Goal: Task Accomplishment & Management: Manage account settings

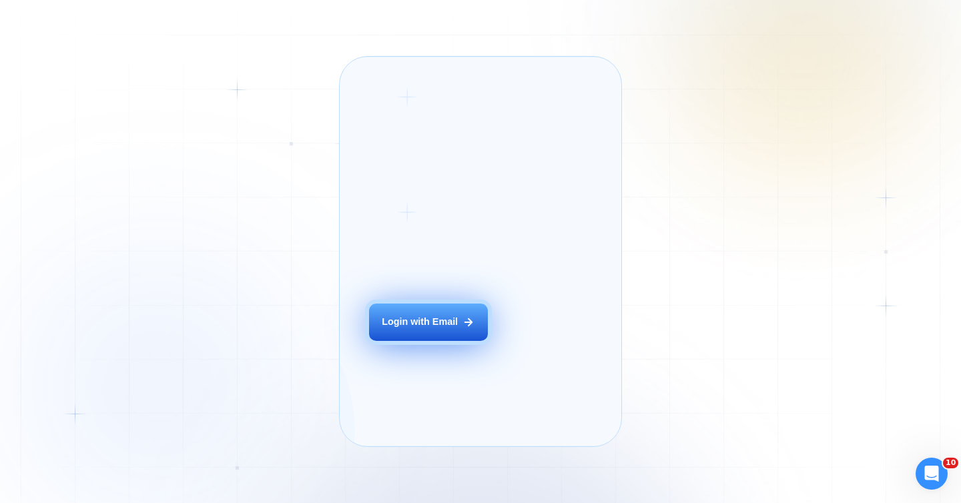
click at [410, 329] on div "Login with Email" at bounding box center [420, 322] width 76 height 13
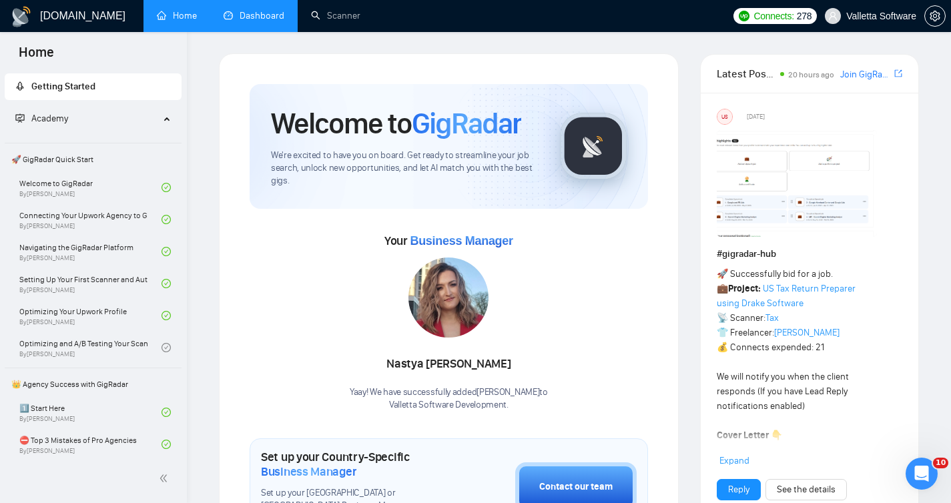
click at [263, 11] on link "Dashboard" at bounding box center [253, 15] width 61 height 11
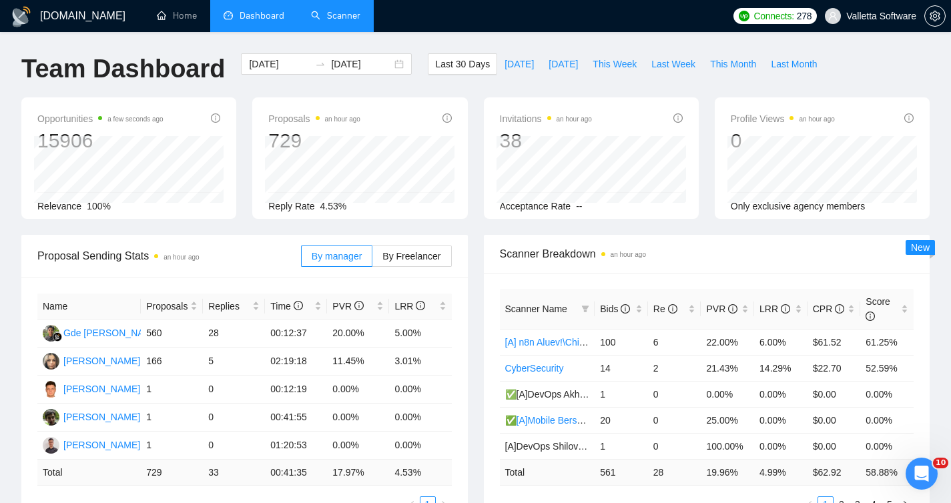
click at [341, 16] on link "Scanner" at bounding box center [335, 15] width 49 height 11
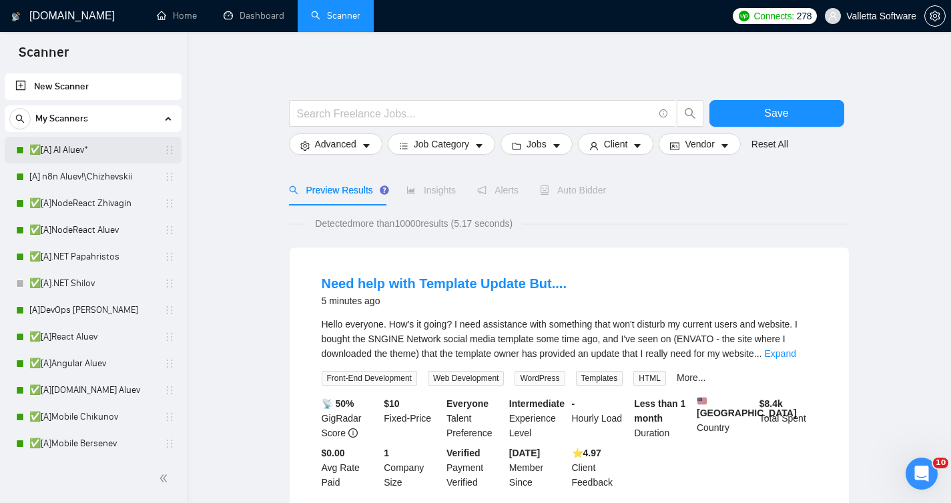
click at [94, 145] on link "✅[A] AI Aluev*" at bounding box center [92, 150] width 127 height 27
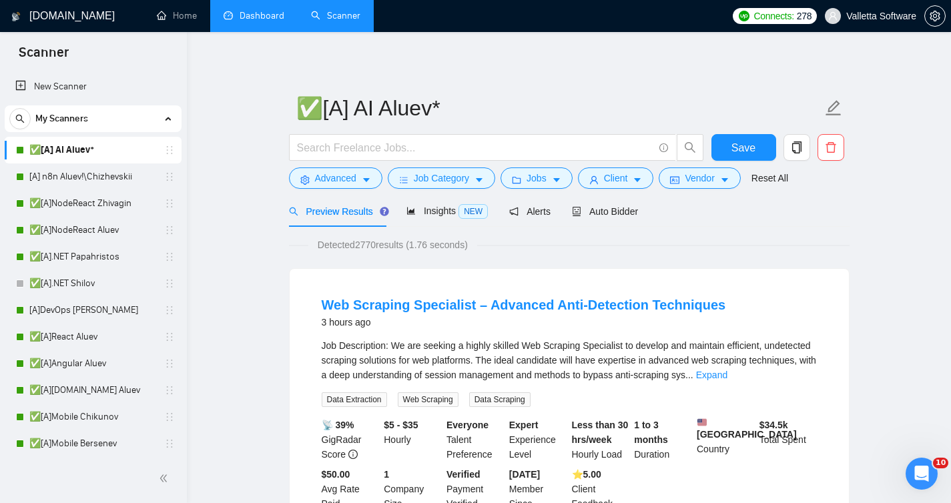
click at [278, 12] on link "Dashboard" at bounding box center [253, 15] width 61 height 11
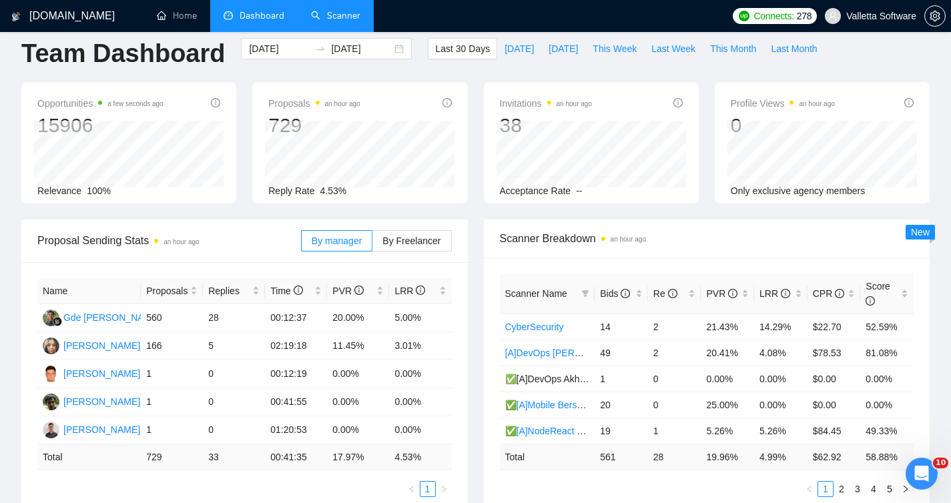
scroll to position [18, 0]
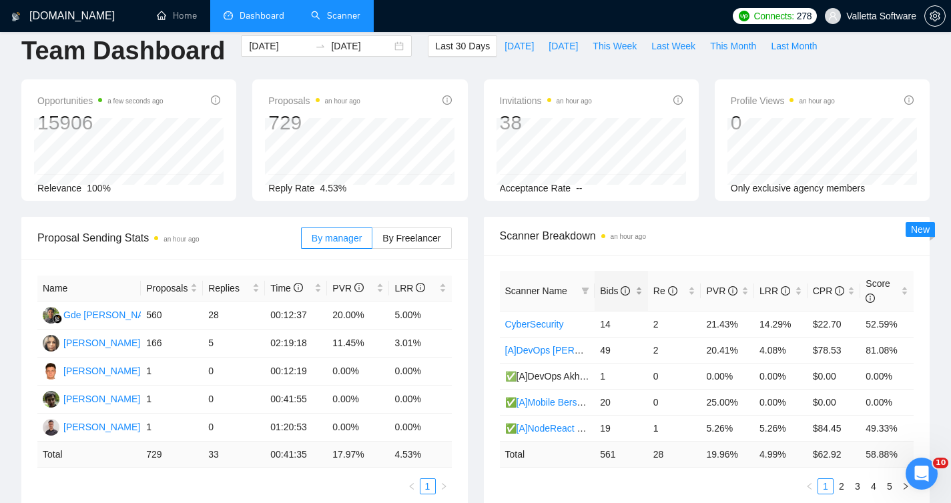
click at [612, 294] on span "Bids" at bounding box center [615, 291] width 30 height 11
click at [558, 350] on link "[A] n8n Aluev!\Chizhevskii" at bounding box center [558, 350] width 107 height 11
click at [536, 320] on link "✅[A] AI Aluev*" at bounding box center [536, 324] width 63 height 11
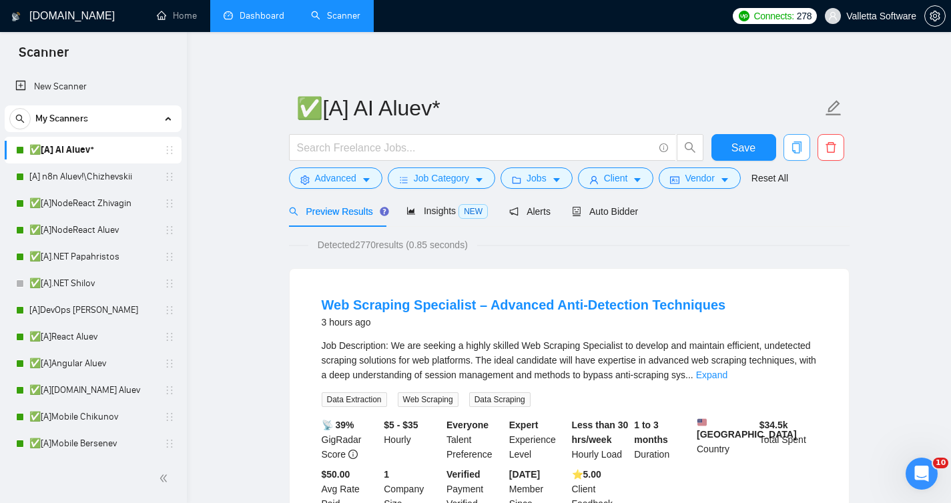
click at [799, 145] on icon "copy" at bounding box center [797, 147] width 12 height 12
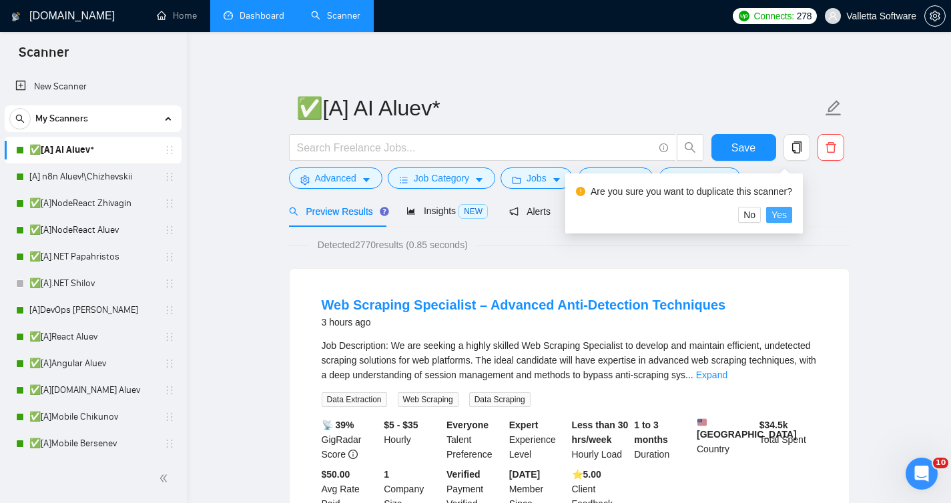
click at [785, 210] on span "Yes" at bounding box center [778, 214] width 15 height 15
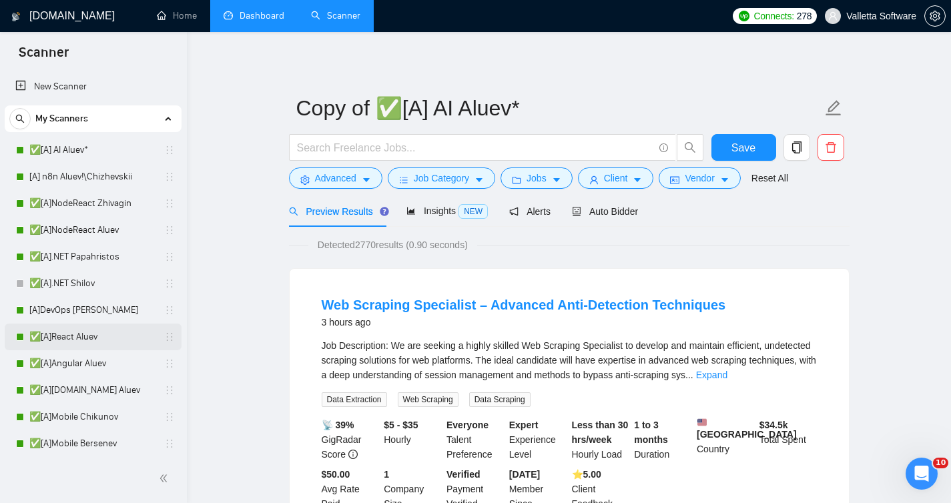
scroll to position [830, 0]
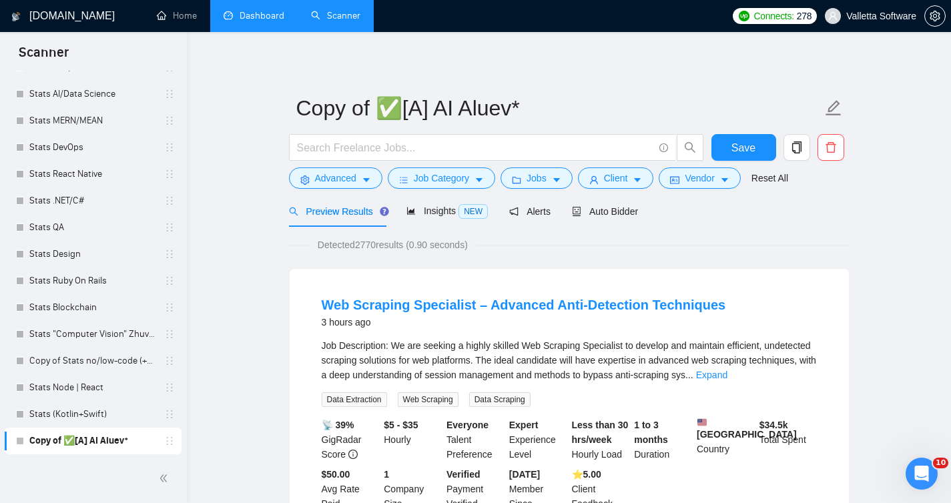
click at [156, 439] on link "Copy of ✅[A] AI Aluev*" at bounding box center [92, 441] width 127 height 27
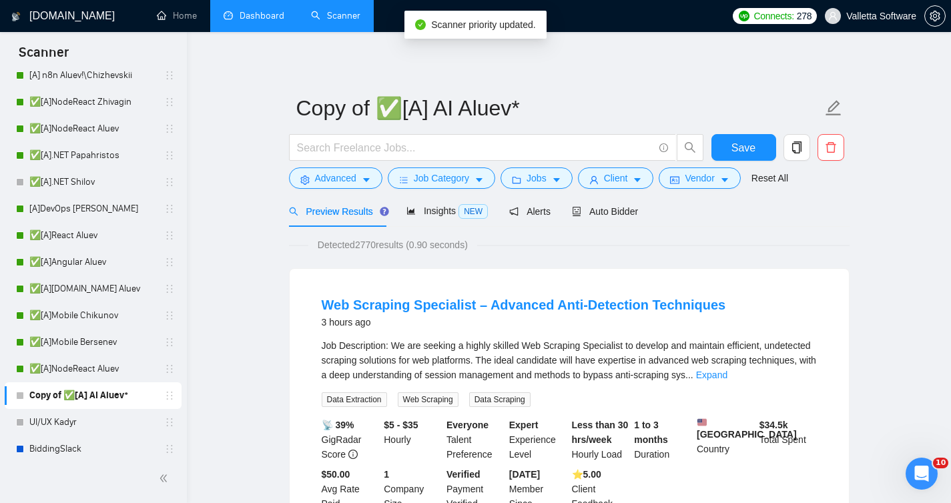
scroll to position [63, 0]
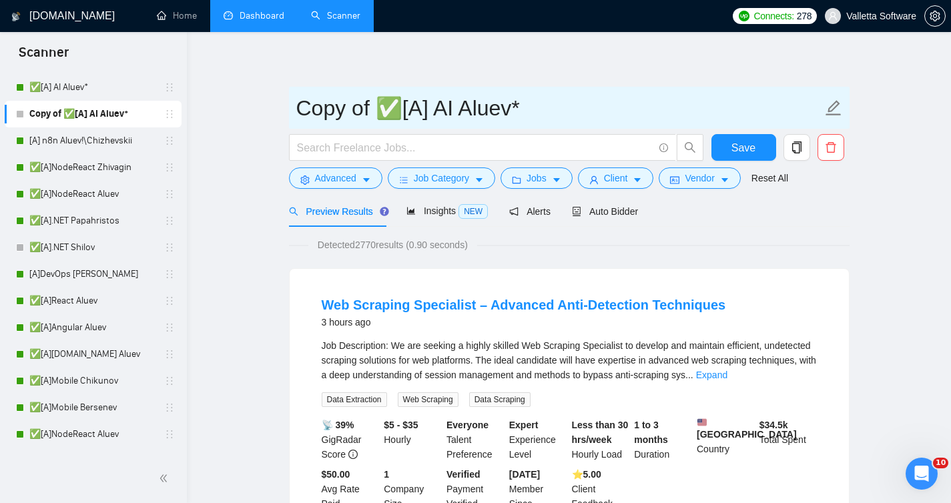
drag, startPoint x: 374, startPoint y: 111, endPoint x: 185, endPoint y: 111, distance: 188.8
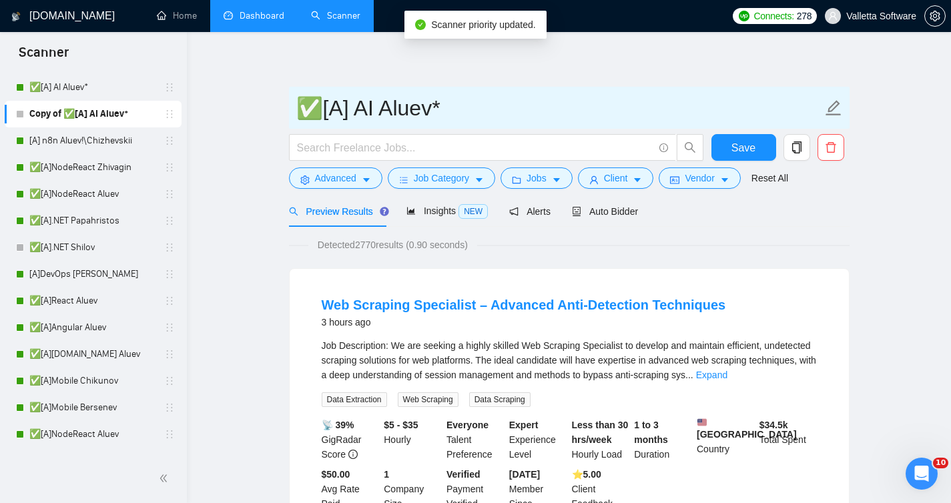
click at [333, 104] on input "✅[A] AI Aluev*" at bounding box center [559, 107] width 526 height 33
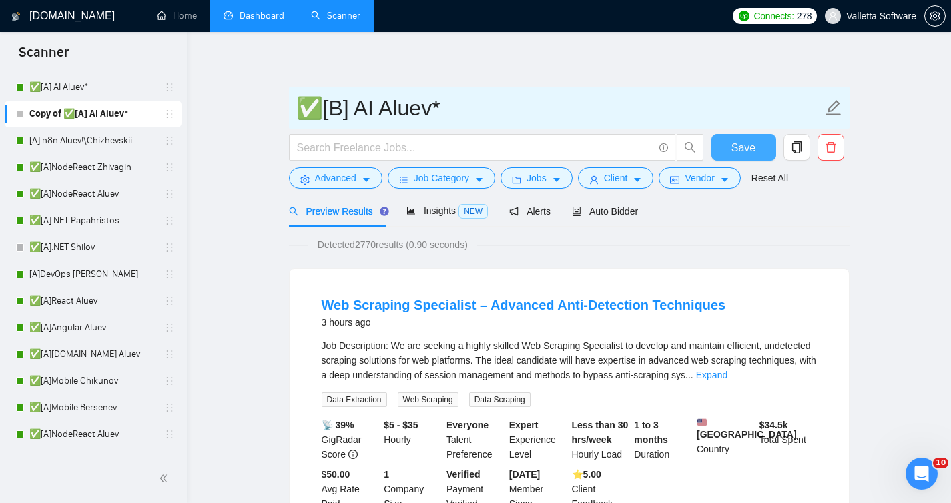
type input "✅[B] AI Aluev*"
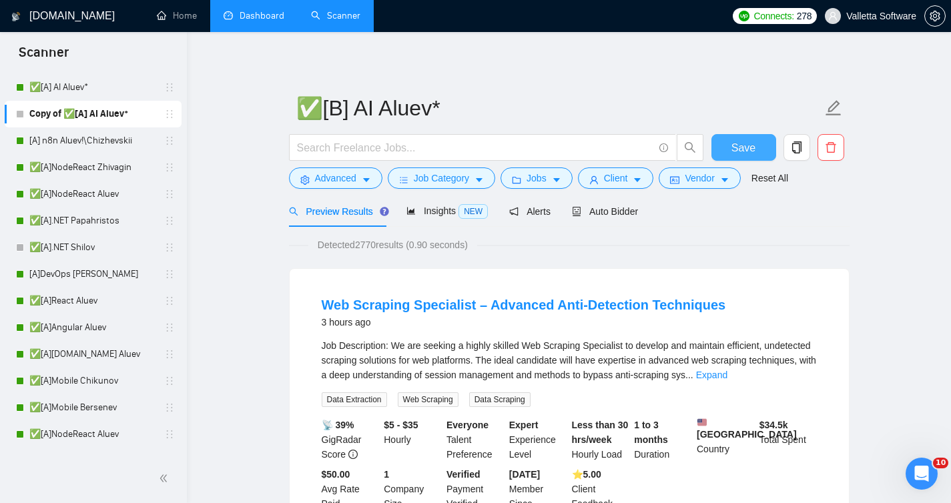
click at [729, 151] on button "Save" at bounding box center [743, 147] width 65 height 27
click at [612, 217] on div "Auto Bidder" at bounding box center [605, 211] width 66 height 15
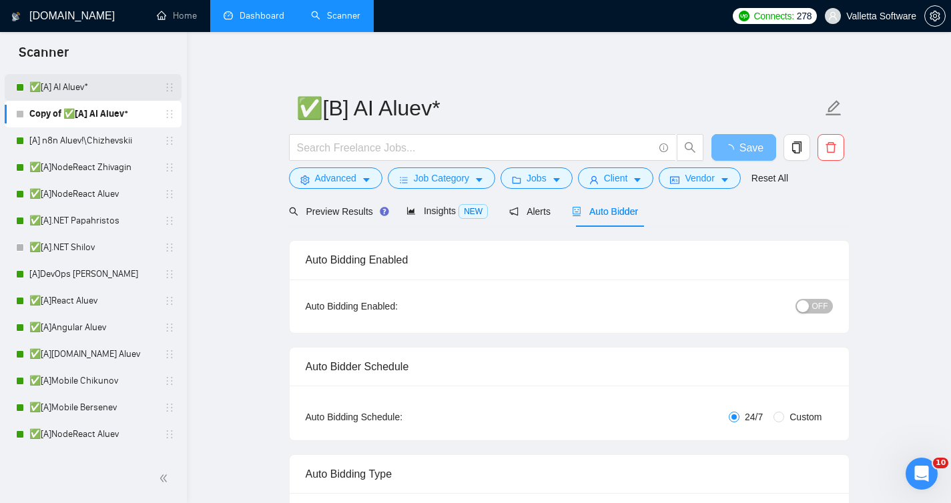
click at [96, 80] on link "✅[A] AI Aluev*" at bounding box center [92, 87] width 127 height 27
click at [86, 87] on link "✅[A] AI Aluev*" at bounding box center [92, 87] width 127 height 27
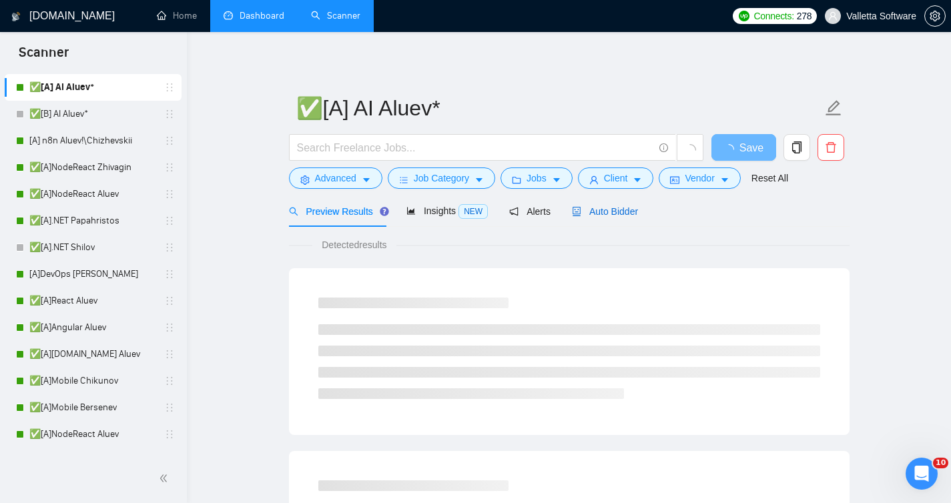
click at [611, 209] on span "Auto Bidder" at bounding box center [605, 211] width 66 height 11
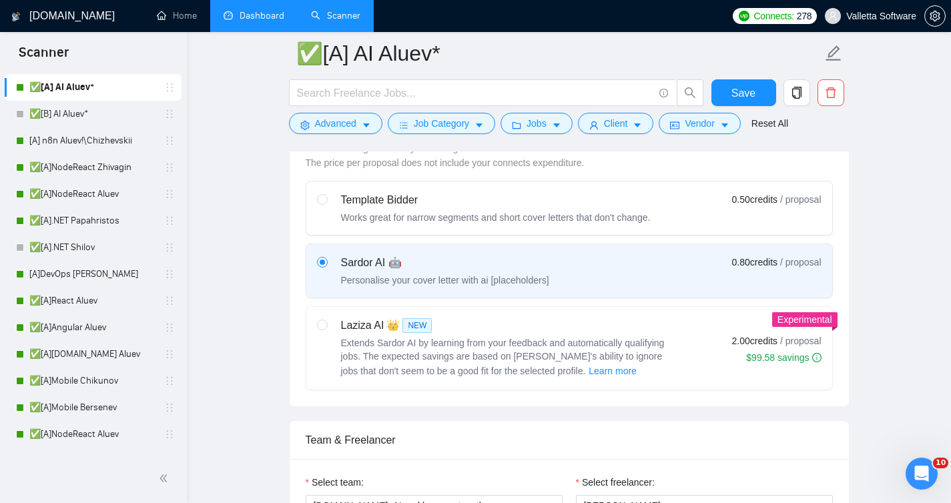
scroll to position [125, 0]
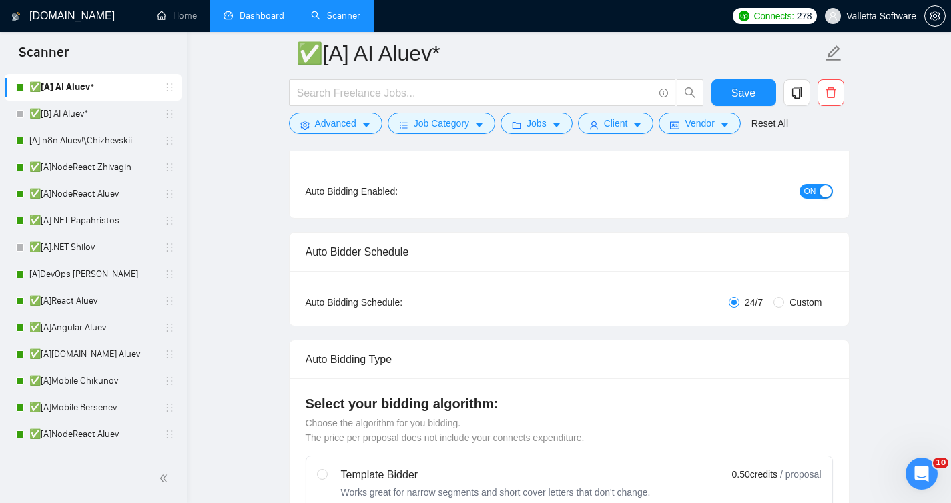
click at [785, 301] on span "Custom" at bounding box center [805, 302] width 43 height 15
click at [784, 301] on input "Custom" at bounding box center [778, 302] width 11 height 11
radio input "true"
radio input "false"
checkbox input "true"
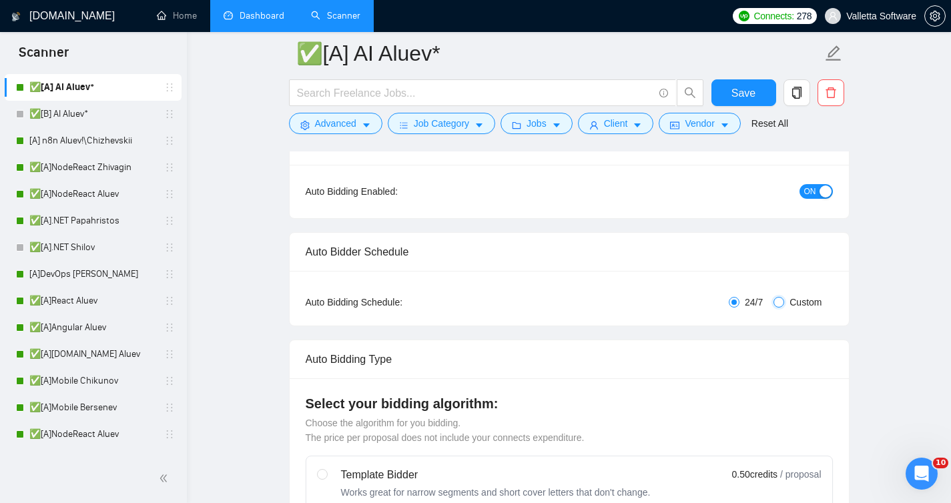
checkbox input "true"
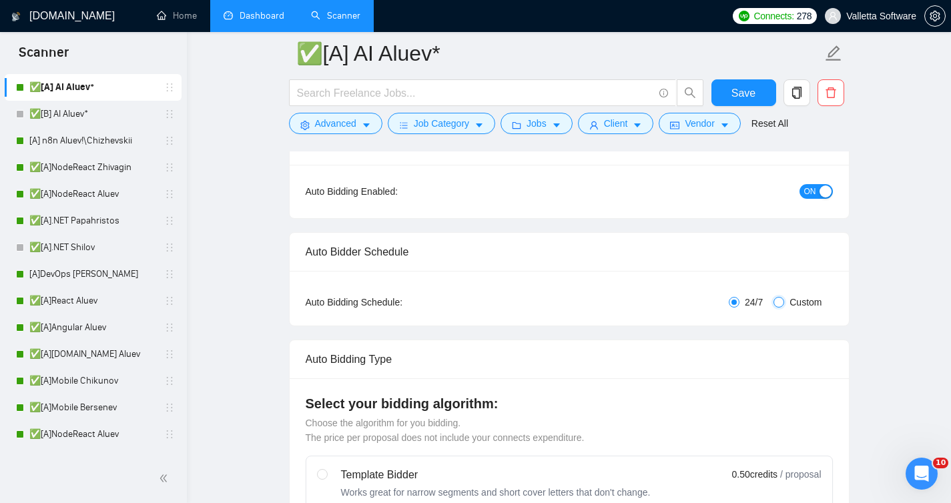
checkbox input "true"
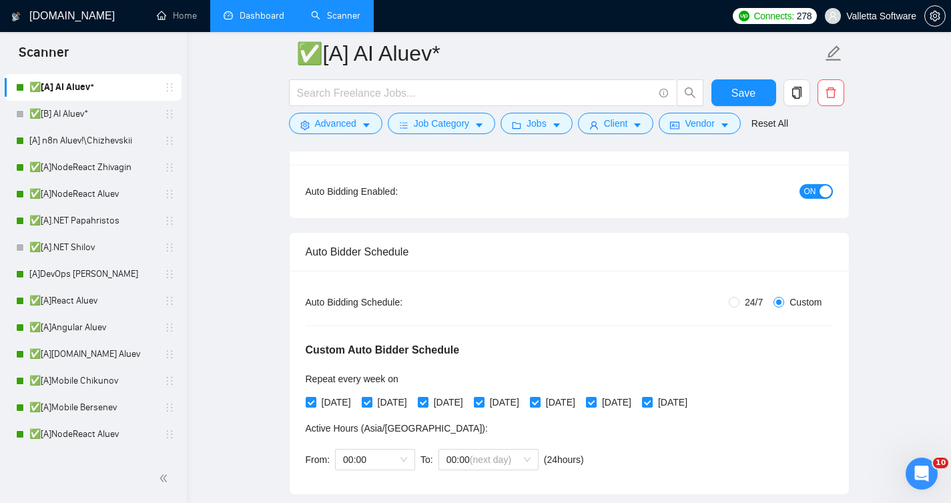
click at [379, 402] on span "[DATE]" at bounding box center [392, 402] width 40 height 15
click at [371, 402] on input "[DATE]" at bounding box center [366, 401] width 9 height 9
checkbox input "false"
click at [517, 402] on span "[DATE]" at bounding box center [504, 402] width 40 height 15
click at [483, 402] on input "[DATE]" at bounding box center [478, 401] width 9 height 9
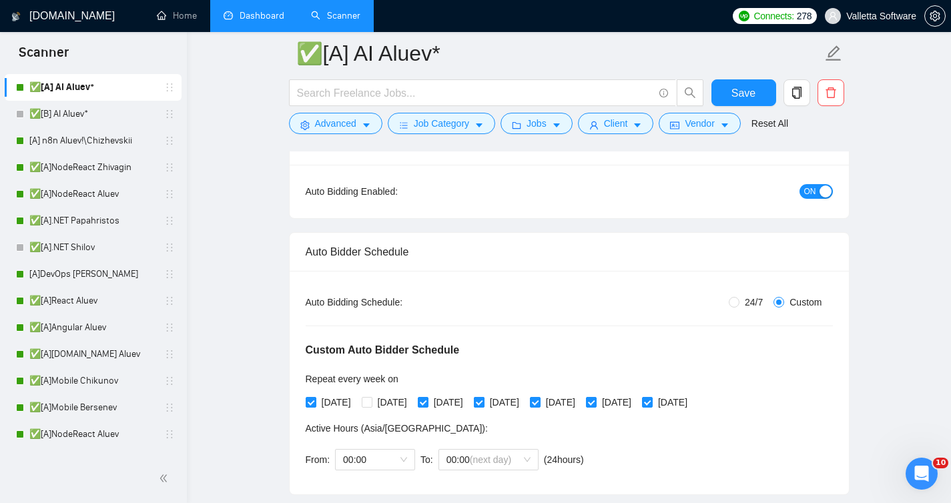
checkbox input "false"
click at [636, 400] on span "[DATE]" at bounding box center [616, 402] width 40 height 15
click at [595, 400] on input "[DATE]" at bounding box center [590, 401] width 9 height 9
checkbox input "false"
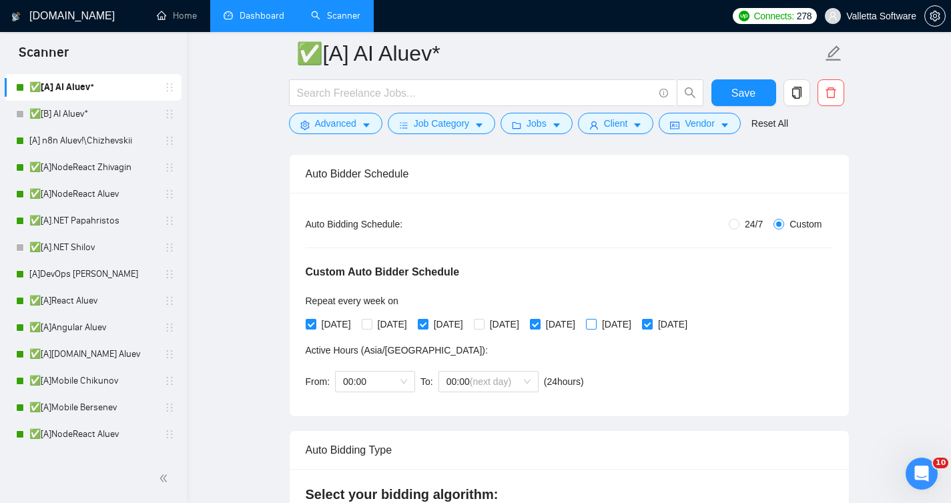
scroll to position [241, 0]
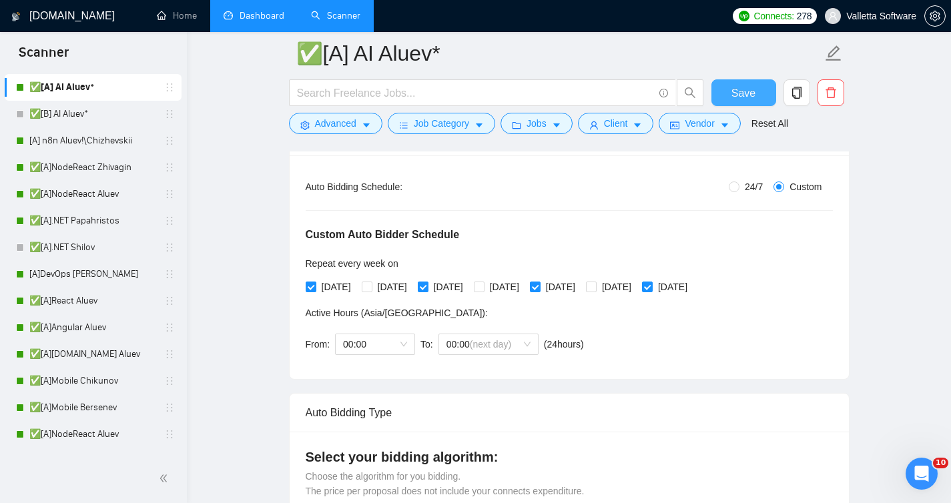
click at [742, 90] on span "Save" at bounding box center [743, 93] width 24 height 17
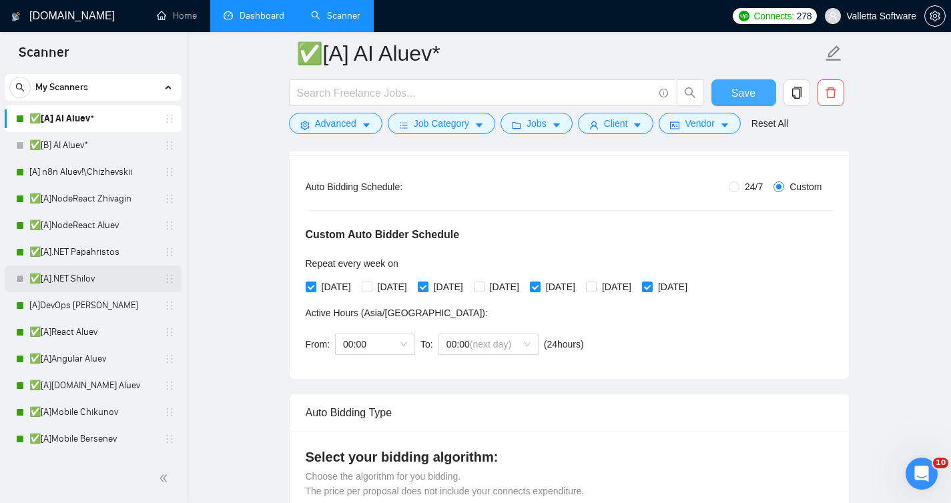
scroll to position [0, 0]
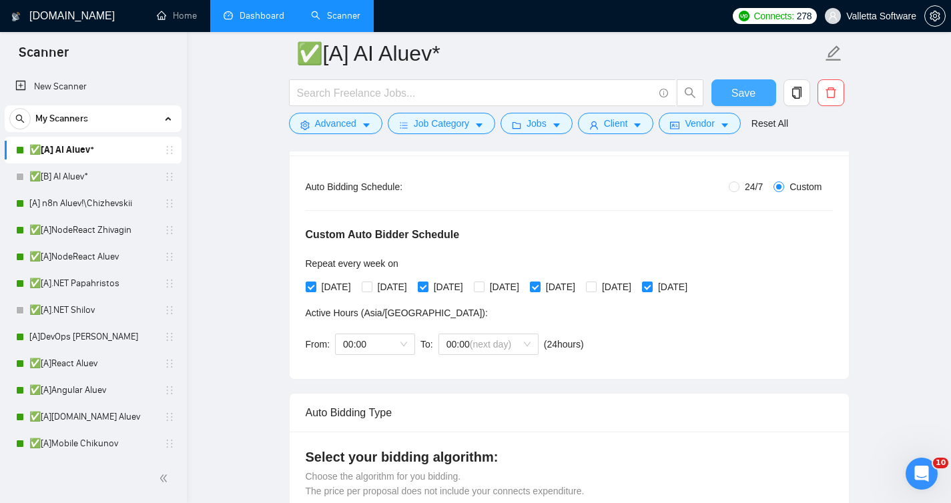
click at [761, 94] on button "Save" at bounding box center [743, 92] width 65 height 27
click at [101, 171] on link "✅[B] AI Aluev*" at bounding box center [92, 176] width 127 height 27
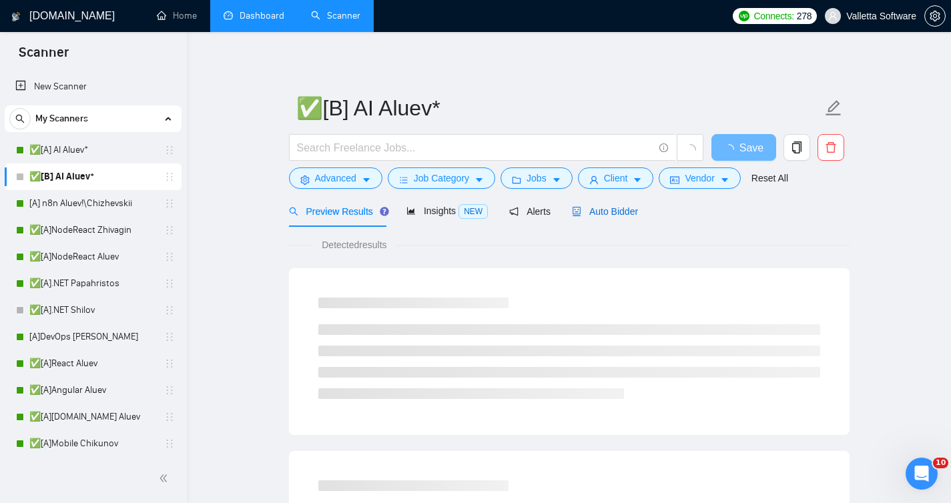
click at [601, 211] on span "Auto Bidder" at bounding box center [605, 211] width 66 height 11
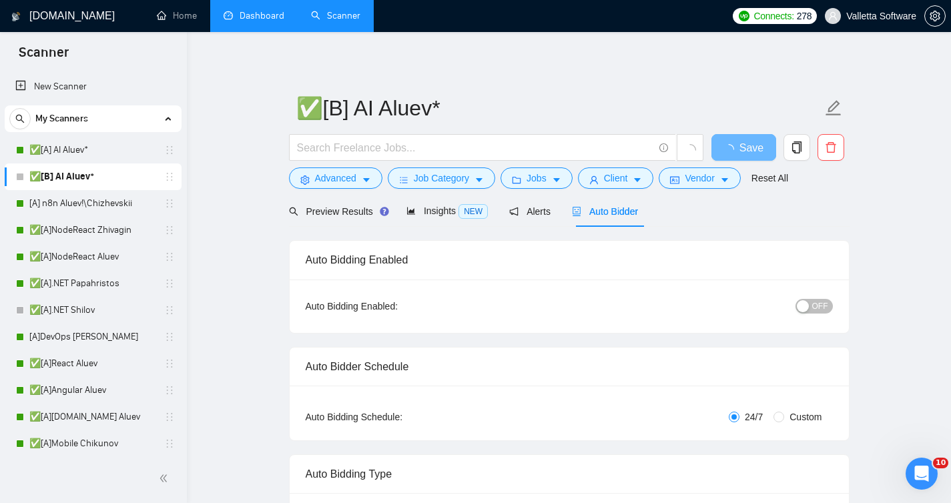
click at [813, 312] on span "OFF" at bounding box center [820, 306] width 16 height 15
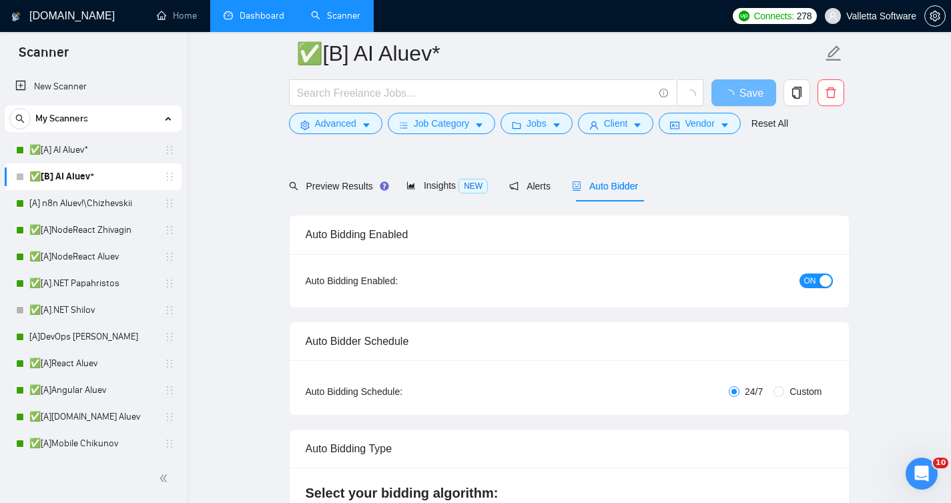
scroll to position [75, 0]
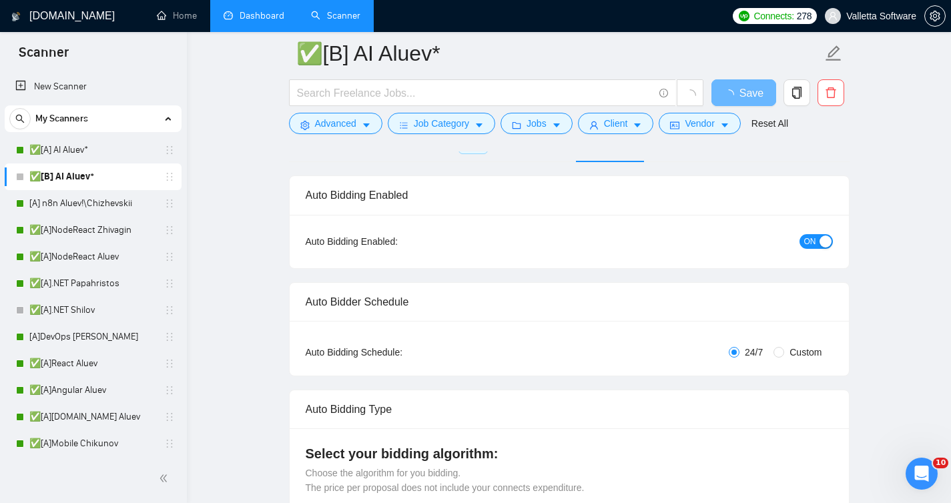
click at [793, 334] on div "Auto Bidding Type: Automated (recommended) Semi-automated Auto Bidding Schedule…" at bounding box center [569, 348] width 559 height 55
click at [786, 346] on span "Custom" at bounding box center [805, 352] width 43 height 15
click at [784, 347] on input "Custom" at bounding box center [778, 352] width 11 height 11
radio input "true"
radio input "false"
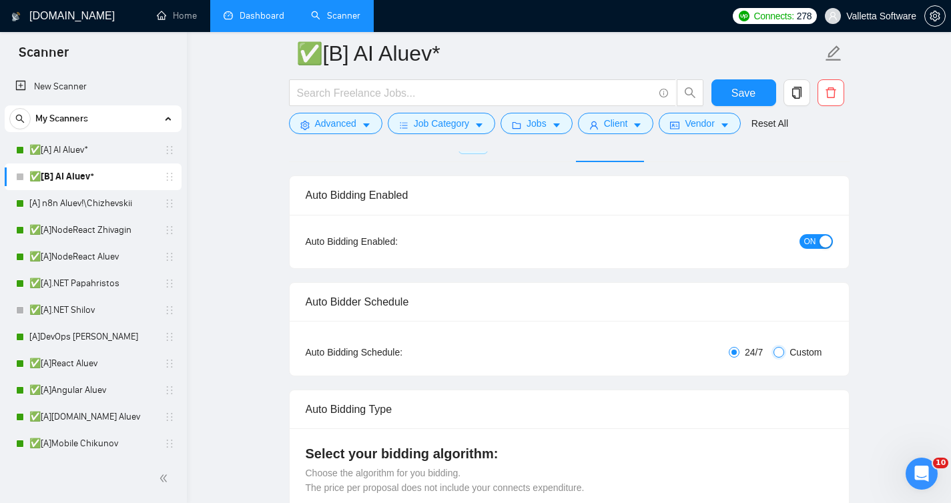
checkbox input "true"
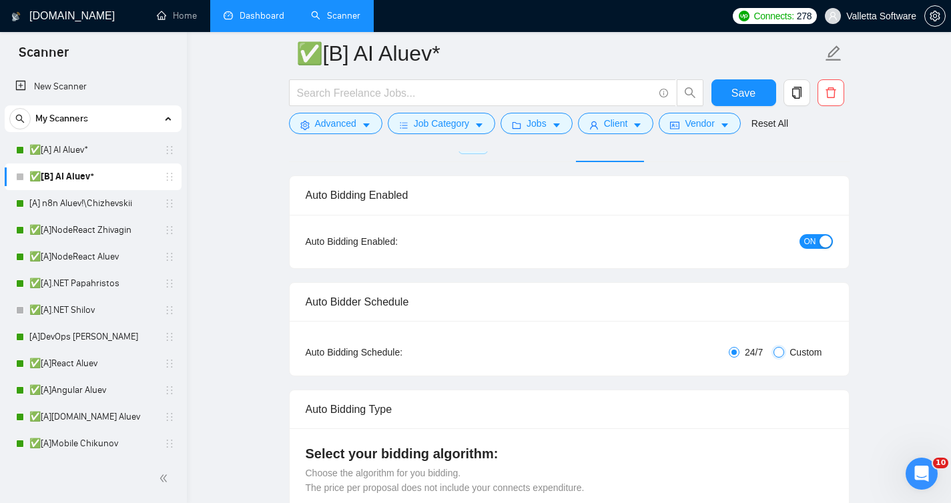
checkbox input "true"
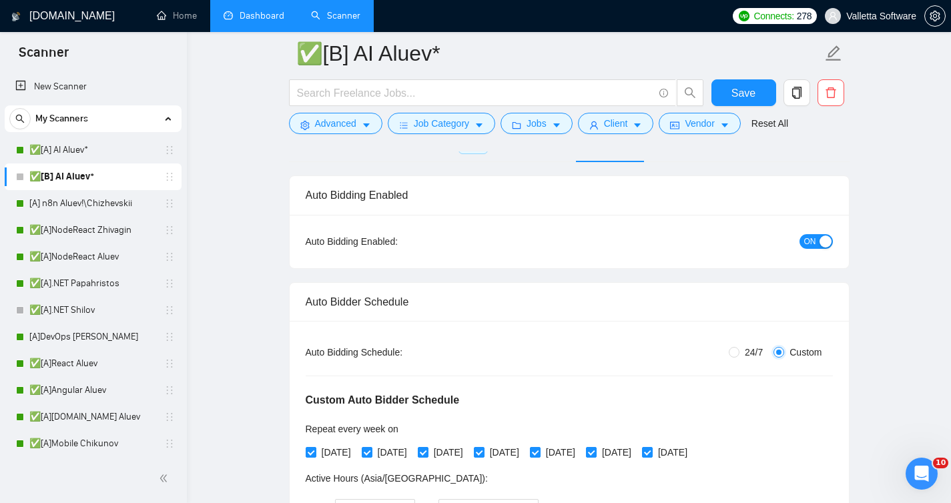
scroll to position [264, 0]
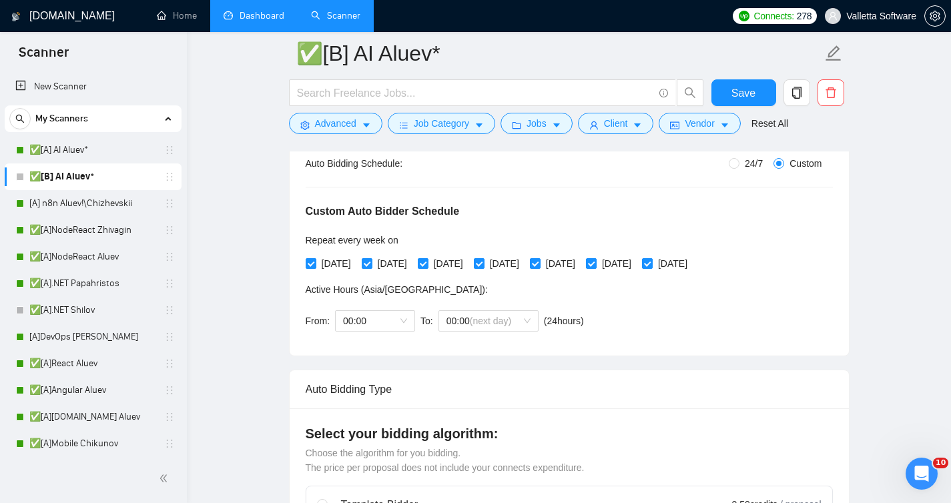
click at [336, 276] on div "Custom Auto Bidder Schedule Repeat every week [DATE] [DATE] [DATE] [DATE] [DATE…" at bounding box center [569, 255] width 527 height 169
click at [336, 268] on span "[DATE]" at bounding box center [336, 263] width 40 height 15
click at [315, 268] on input "[DATE]" at bounding box center [310, 262] width 9 height 9
checkbox input "false"
click at [427, 265] on input "[DATE]" at bounding box center [422, 262] width 9 height 9
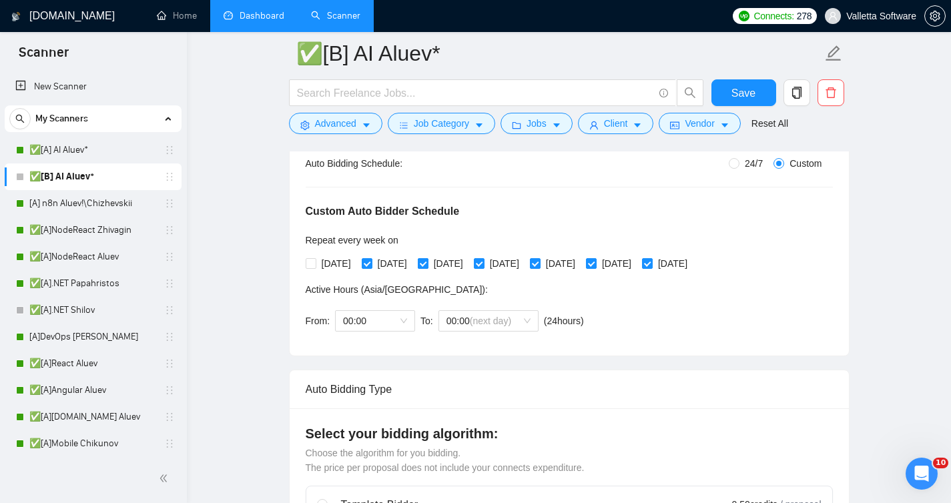
checkbox input "false"
click at [539, 264] on input "[DATE]" at bounding box center [534, 262] width 9 height 9
checkbox input "false"
click at [693, 271] on div "[DATE] [DATE] [DATE] [DATE] [DATE] [DATE] [DATE]" at bounding box center [500, 263] width 388 height 21
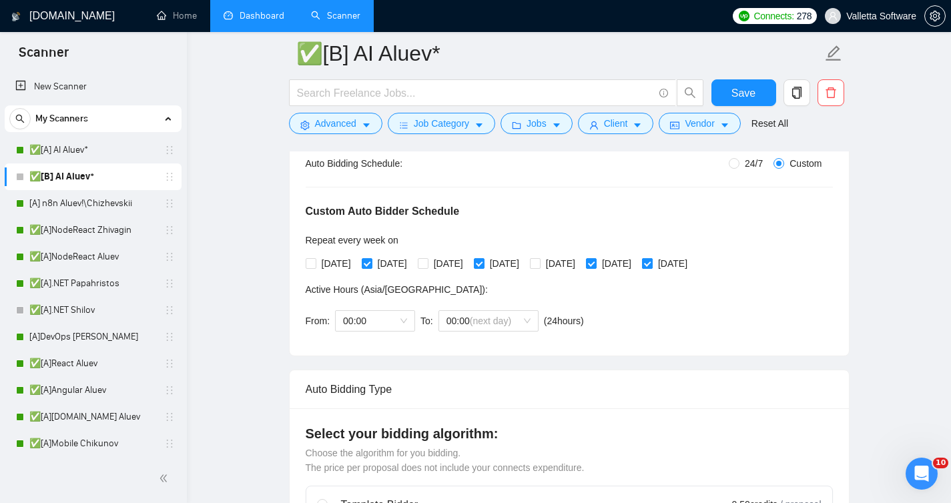
click at [692, 268] on span "[DATE]" at bounding box center [672, 263] width 40 height 15
click at [651, 268] on input "[DATE]" at bounding box center [646, 262] width 9 height 9
checkbox input "false"
click at [756, 101] on button "Save" at bounding box center [743, 92] width 65 height 27
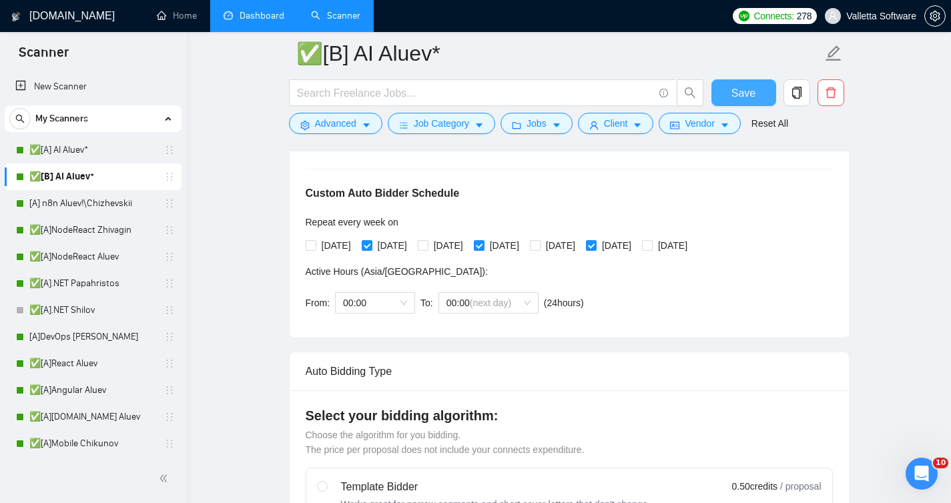
scroll to position [281, 0]
click at [737, 92] on span "Save" at bounding box center [743, 93] width 24 height 17
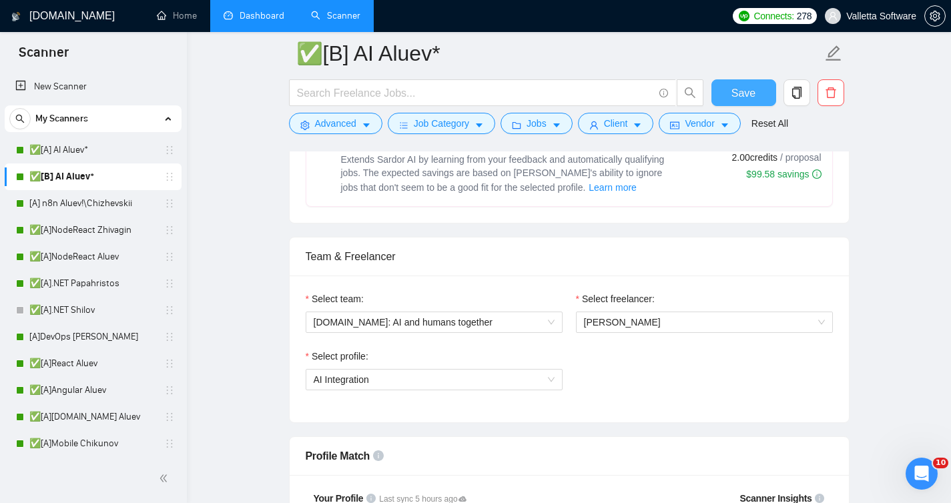
scroll to position [845, 0]
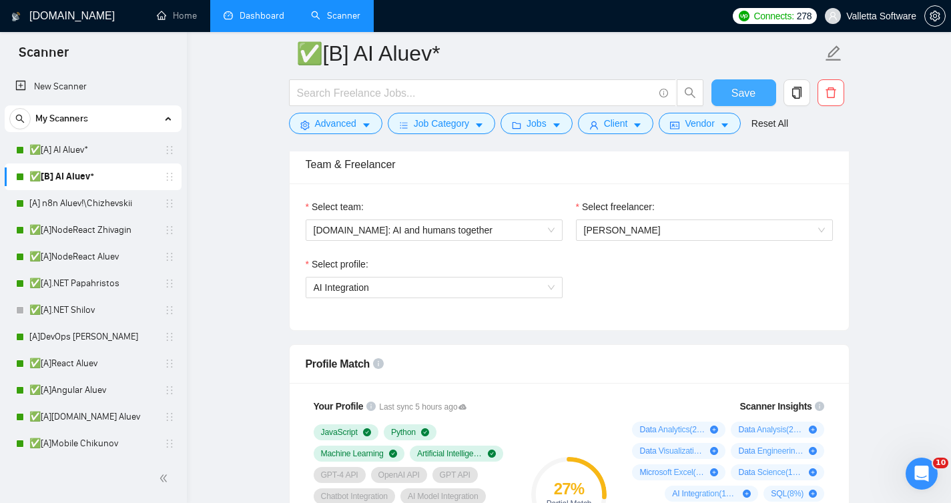
click at [726, 85] on button "Save" at bounding box center [743, 92] width 65 height 27
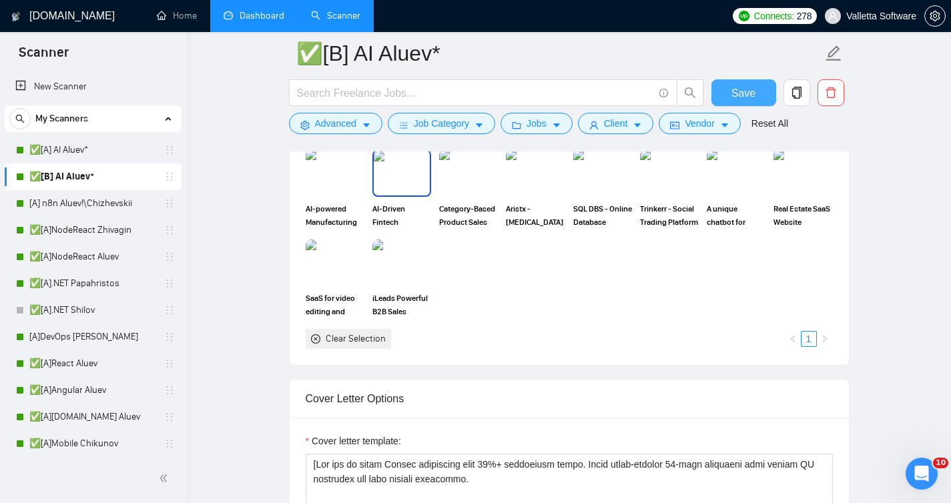
scroll to position [1738, 0]
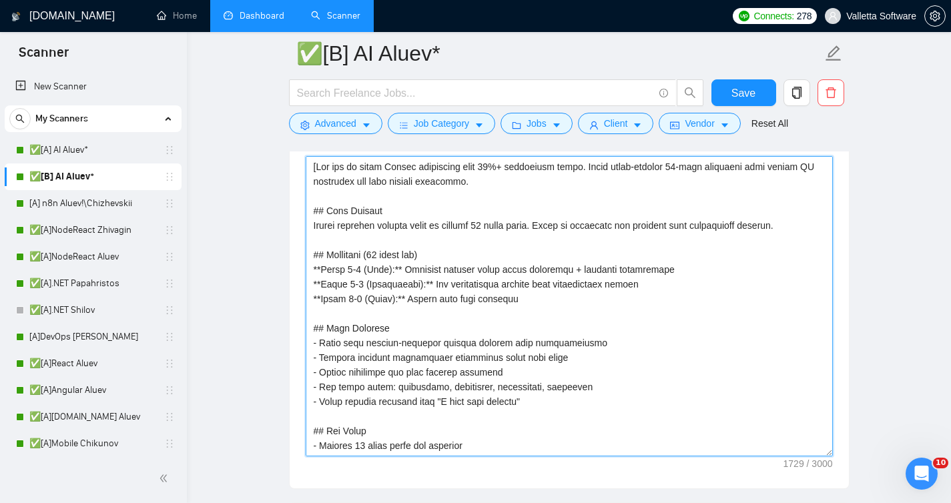
click at [394, 379] on textarea "Cover letter template:" at bounding box center [569, 306] width 527 height 300
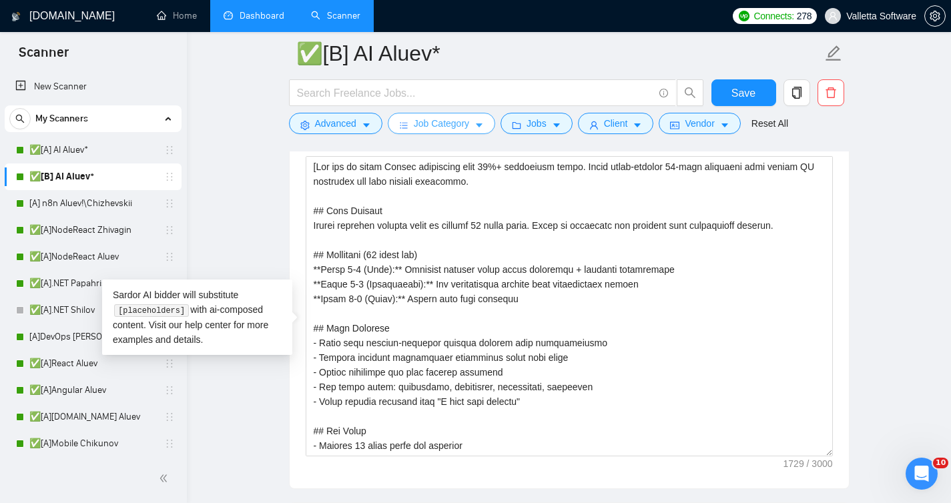
click at [409, 130] on button "Job Category" at bounding box center [441, 123] width 107 height 21
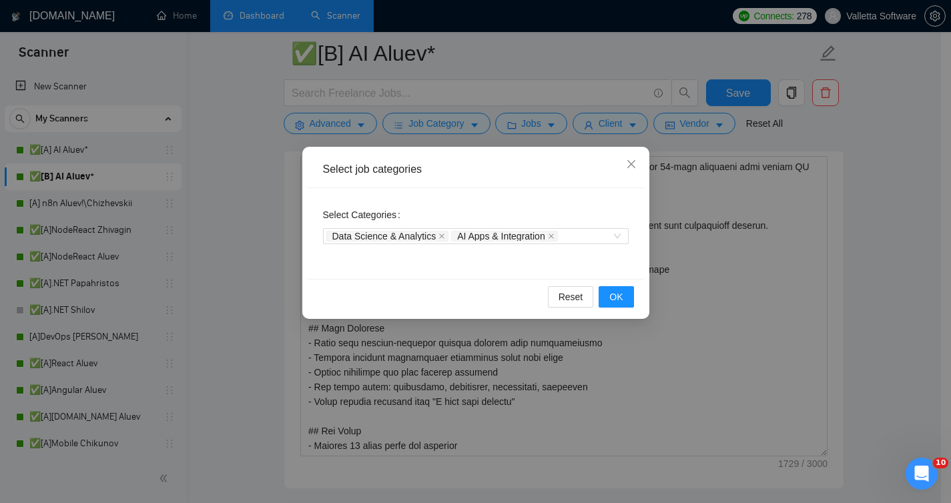
click at [666, 165] on div "Select job categories Select Categories Data Science & Analytics AI Apps & Inte…" at bounding box center [475, 251] width 951 height 503
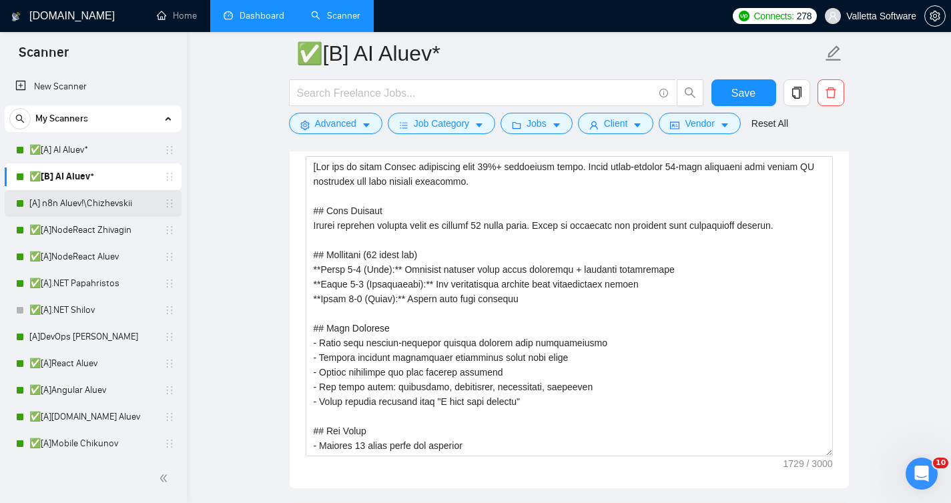
click at [53, 211] on link "[A] n8n Aluev!\Chizhevskii" at bounding box center [92, 203] width 127 height 27
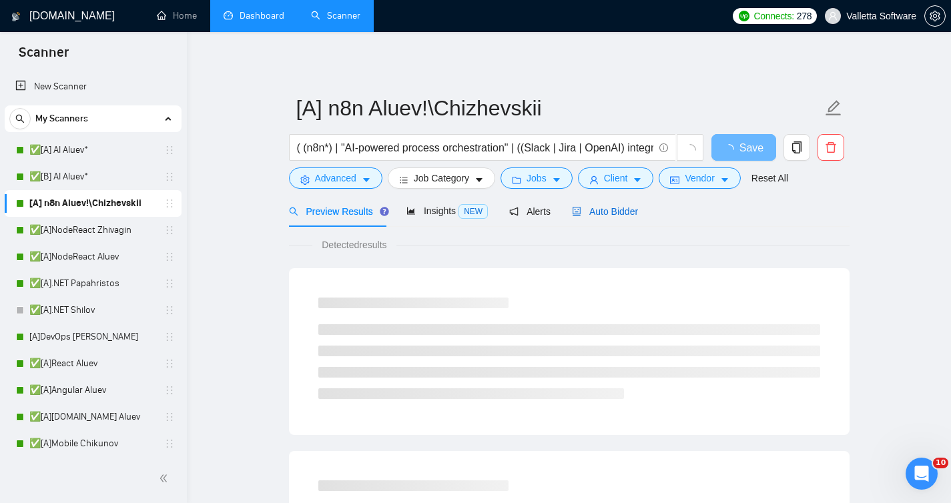
click at [608, 215] on span "Auto Bidder" at bounding box center [605, 211] width 66 height 11
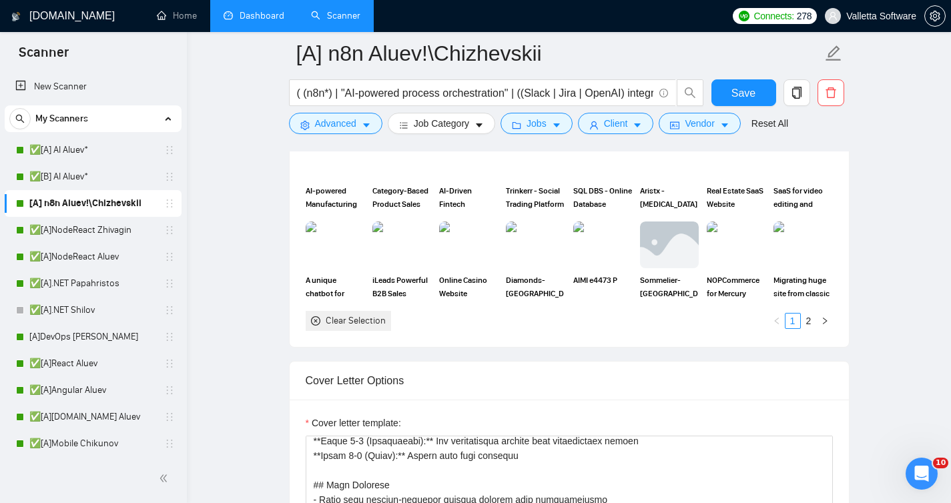
scroll to position [1432, 0]
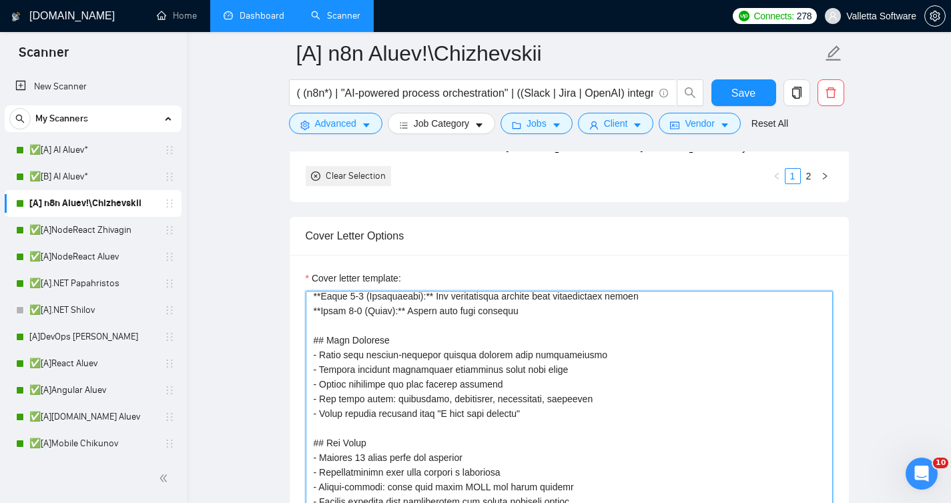
click at [508, 389] on textarea "Cover letter template:" at bounding box center [569, 441] width 527 height 300
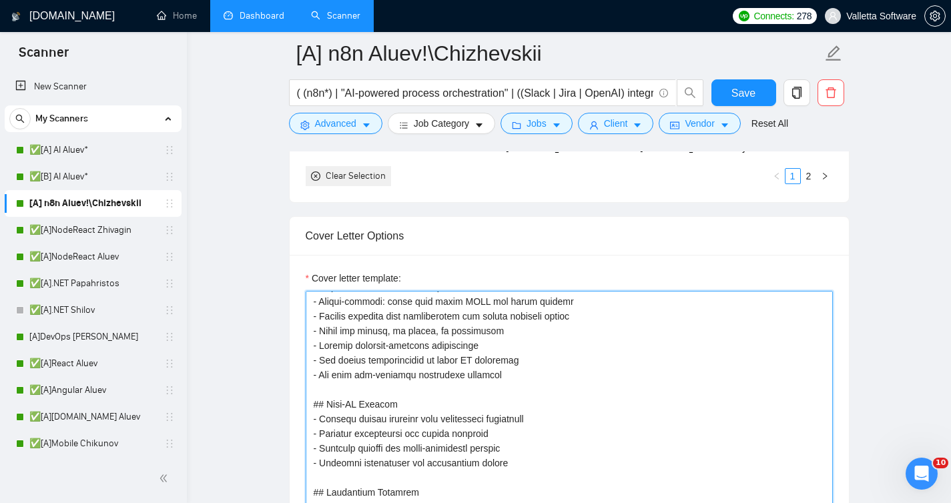
scroll to position [1595, 0]
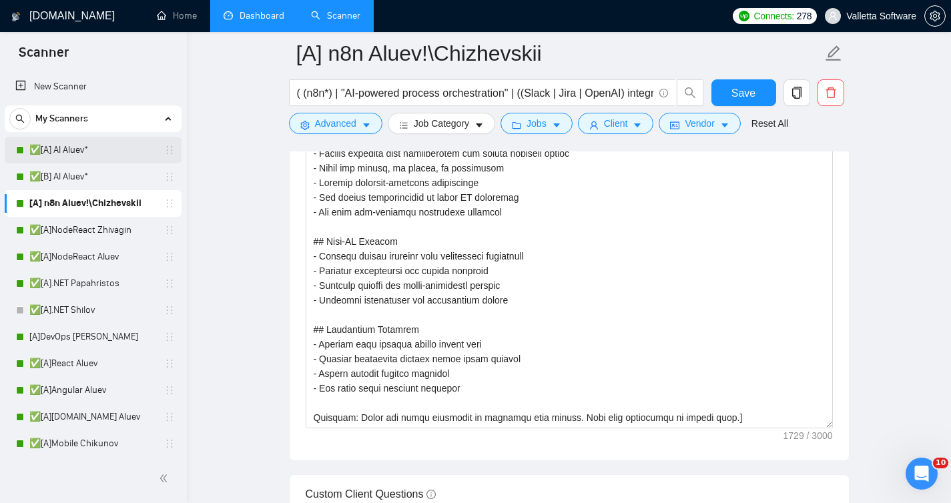
click at [99, 152] on link "✅[A] AI Aluev*" at bounding box center [92, 150] width 127 height 27
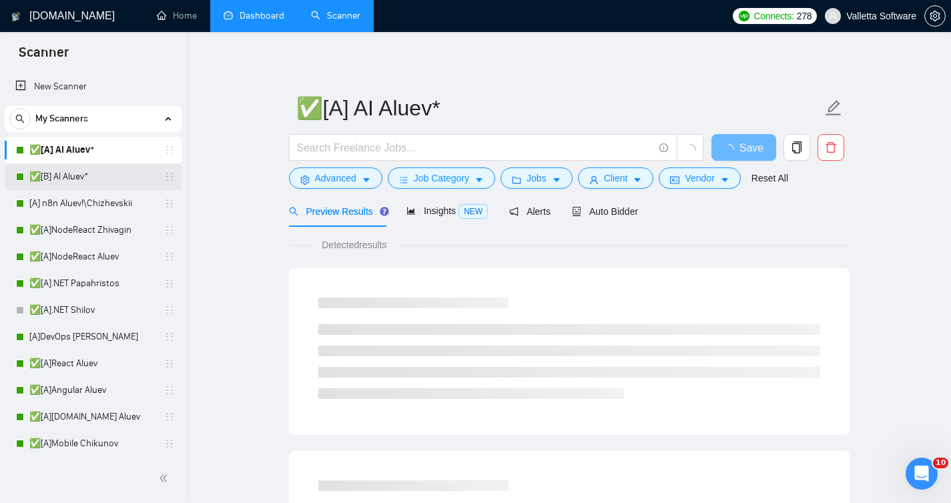
click at [88, 183] on link "✅[B] AI Aluev*" at bounding box center [92, 176] width 127 height 27
click at [603, 212] on span "Auto Bidder" at bounding box center [605, 211] width 66 height 11
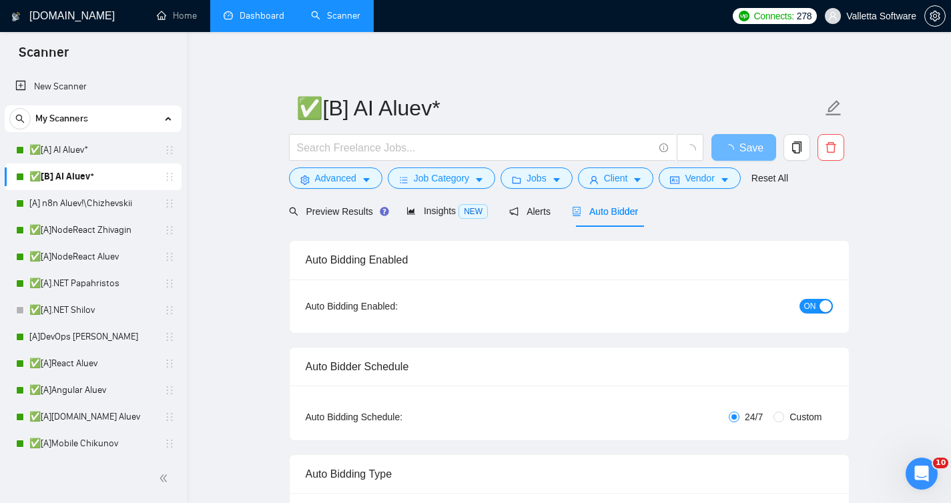
radio input "false"
radio input "true"
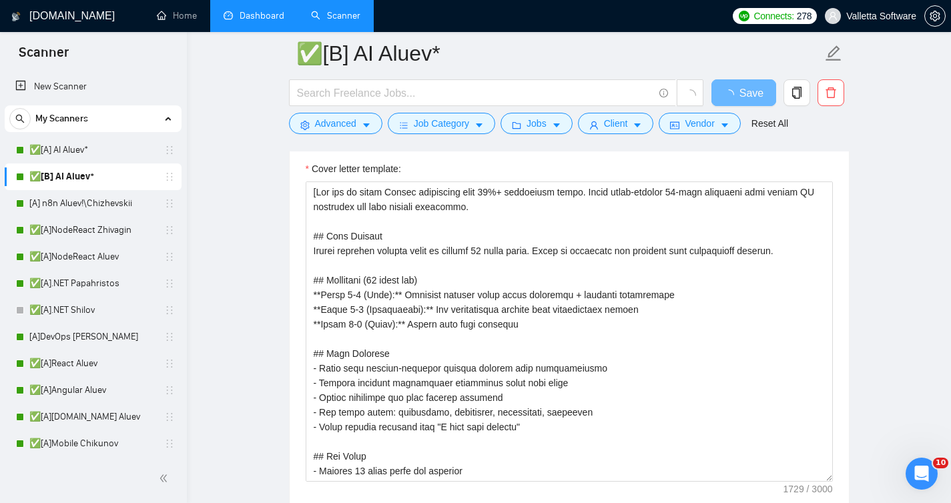
scroll to position [1722, 0]
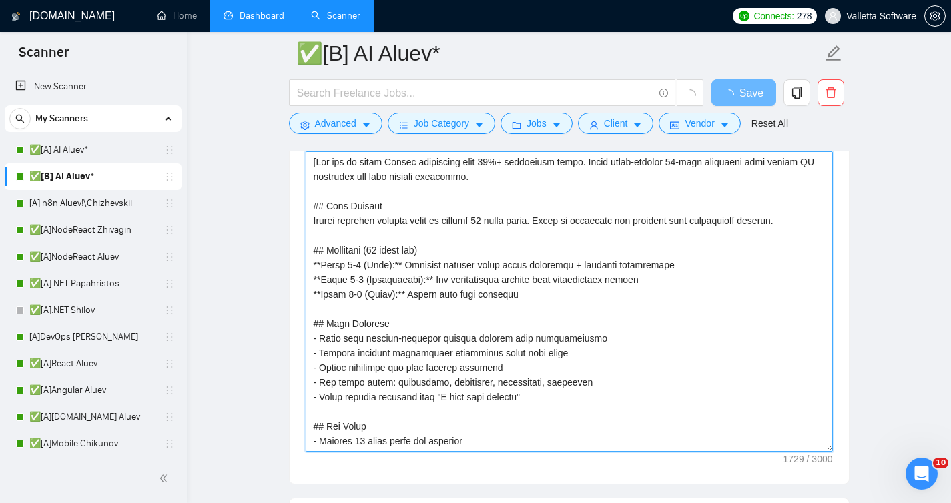
click at [598, 318] on textarea "Cover letter template:" at bounding box center [569, 301] width 527 height 300
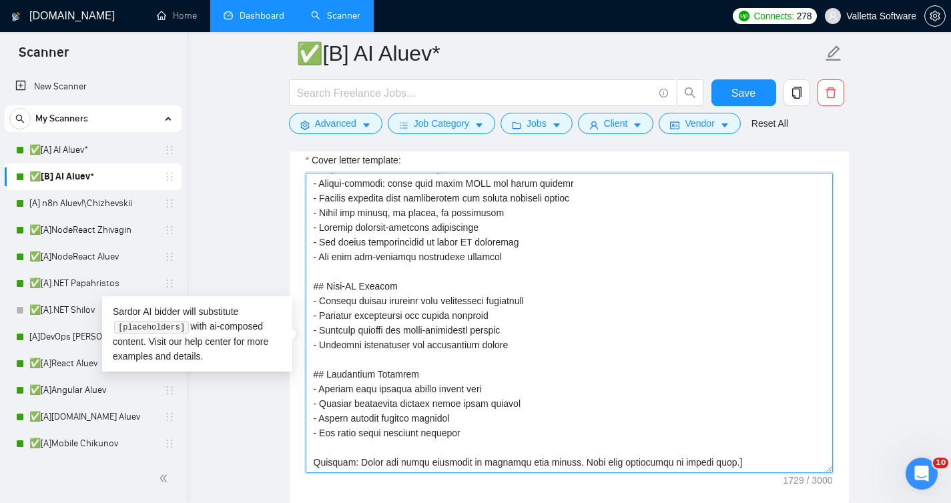
scroll to position [323, 0]
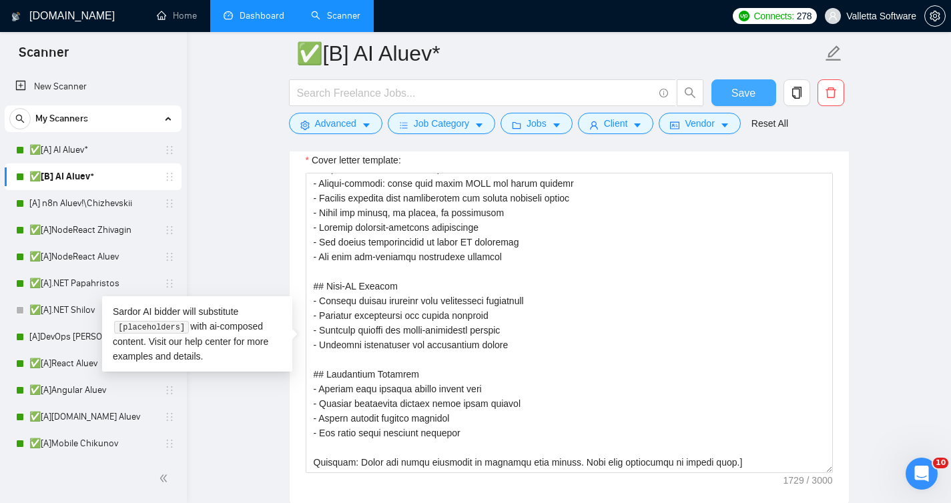
click at [749, 100] on span "Save" at bounding box center [743, 93] width 24 height 17
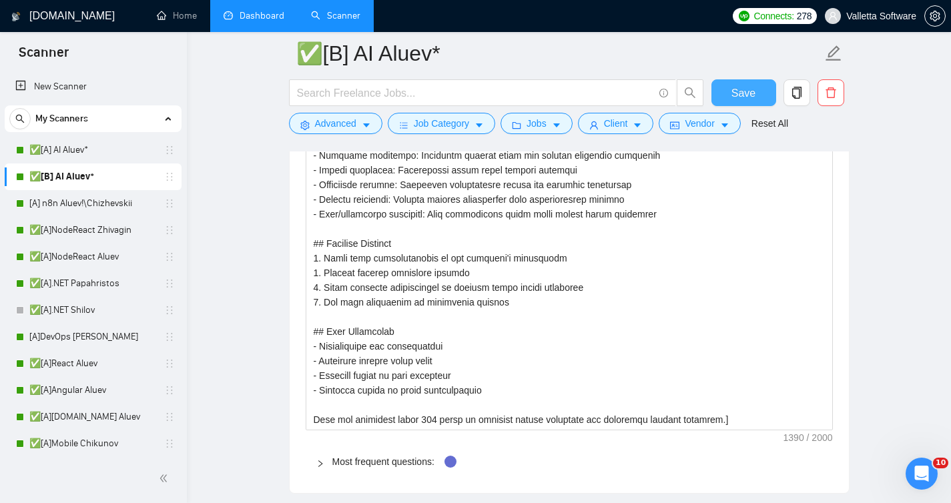
scroll to position [2342, 0]
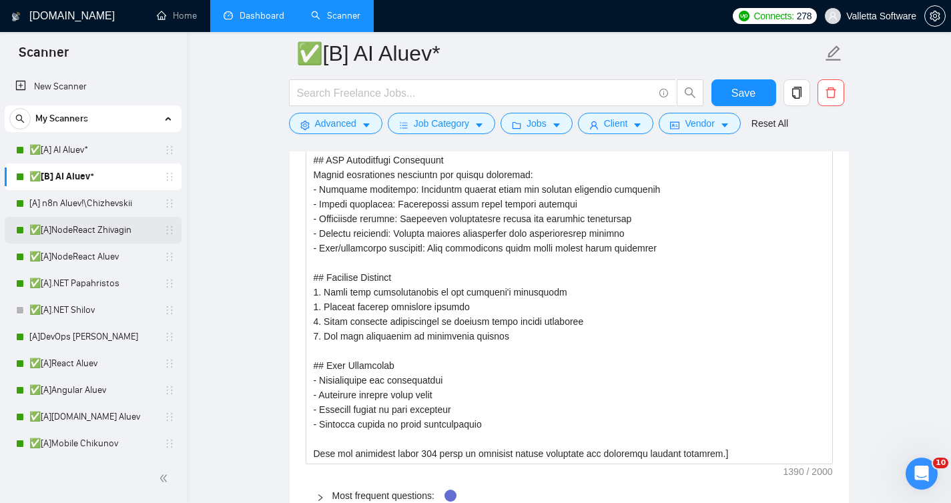
click at [91, 233] on link "✅[A]NodeReact Zhivagin" at bounding box center [92, 230] width 127 height 27
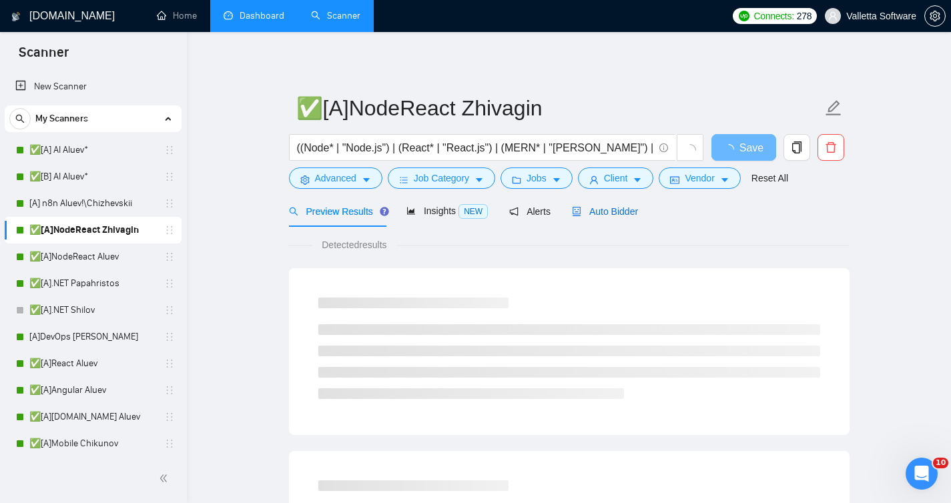
click at [586, 206] on span "Auto Bidder" at bounding box center [605, 211] width 66 height 11
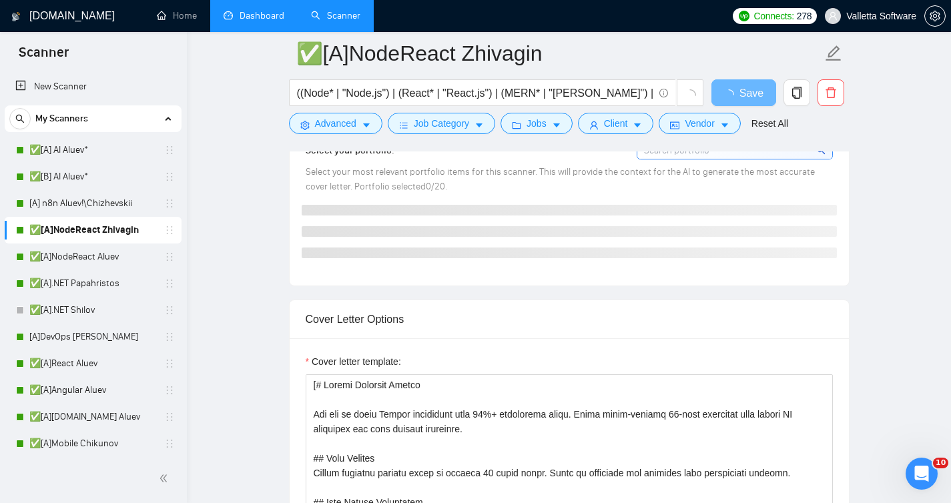
scroll to position [1336, 0]
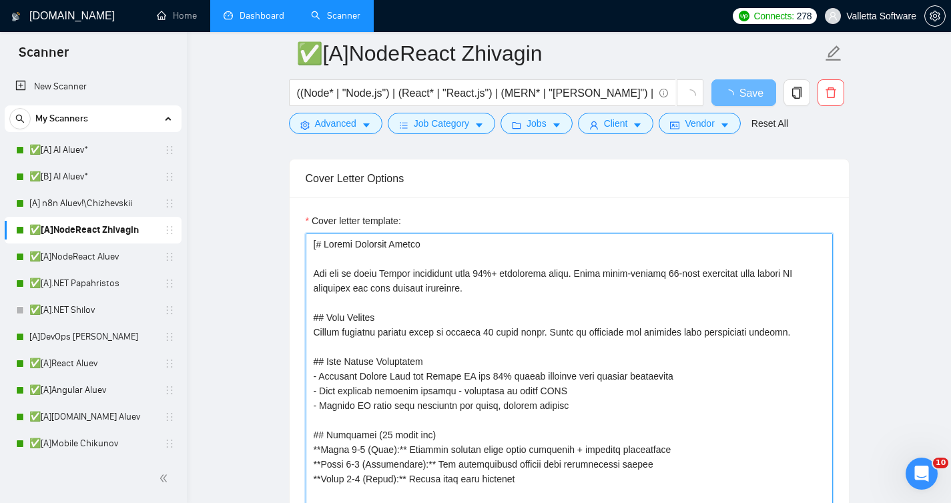
click at [522, 361] on textarea "Cover letter template:" at bounding box center [569, 383] width 527 height 300
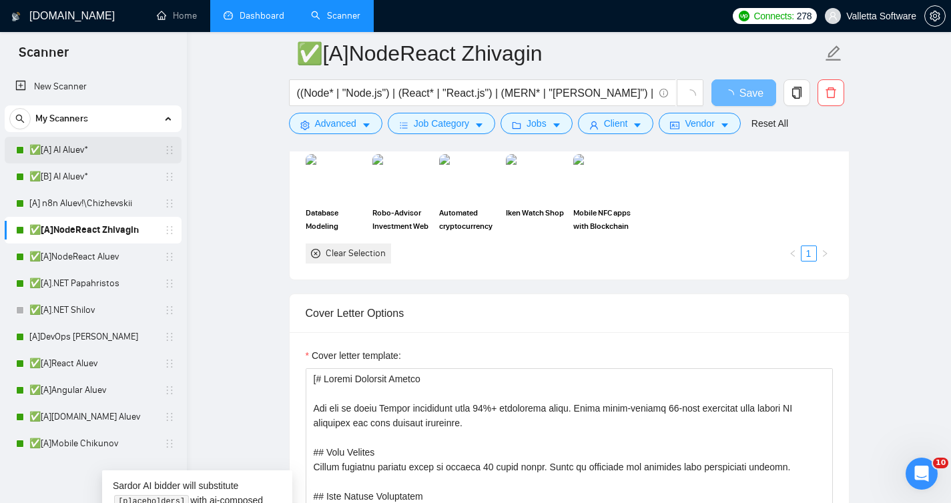
click at [106, 154] on link "✅[A] AI Aluev*" at bounding box center [92, 150] width 127 height 27
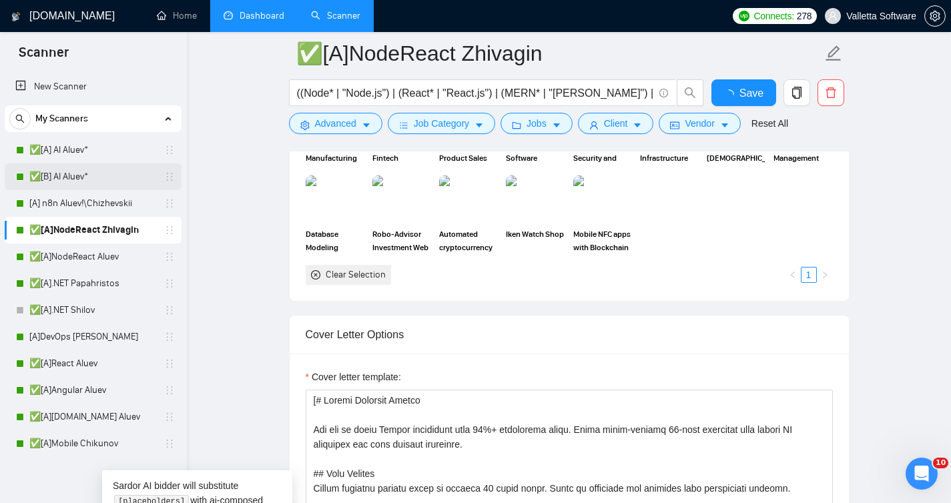
click at [91, 171] on link "✅[B] AI Aluev*" at bounding box center [92, 176] width 127 height 27
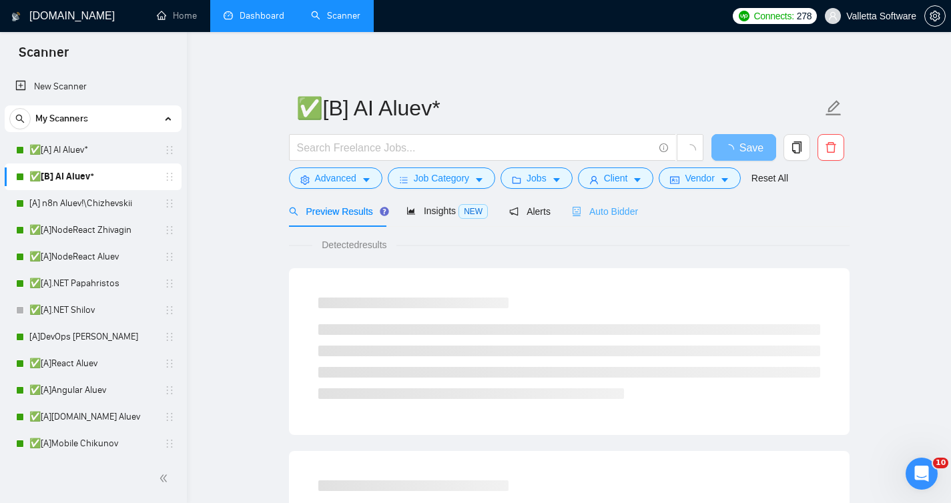
click at [615, 224] on div "Auto Bidder" at bounding box center [605, 210] width 66 height 31
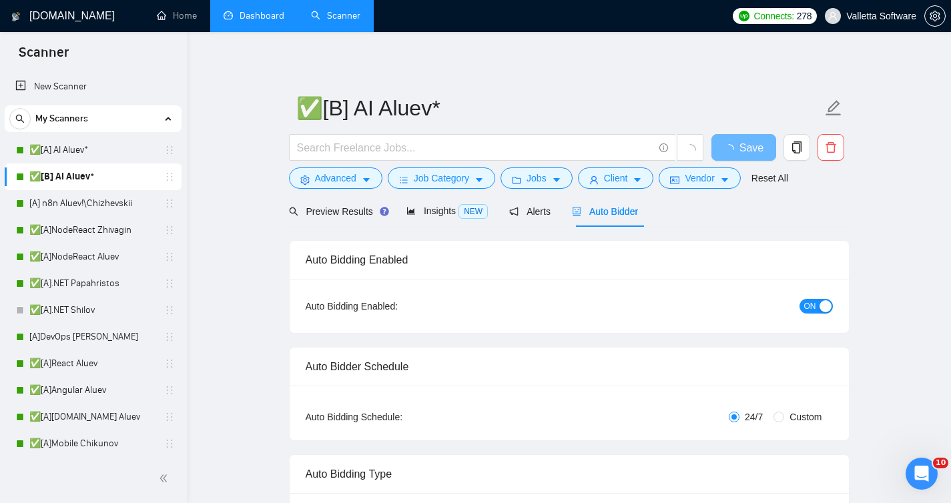
radio input "false"
radio input "true"
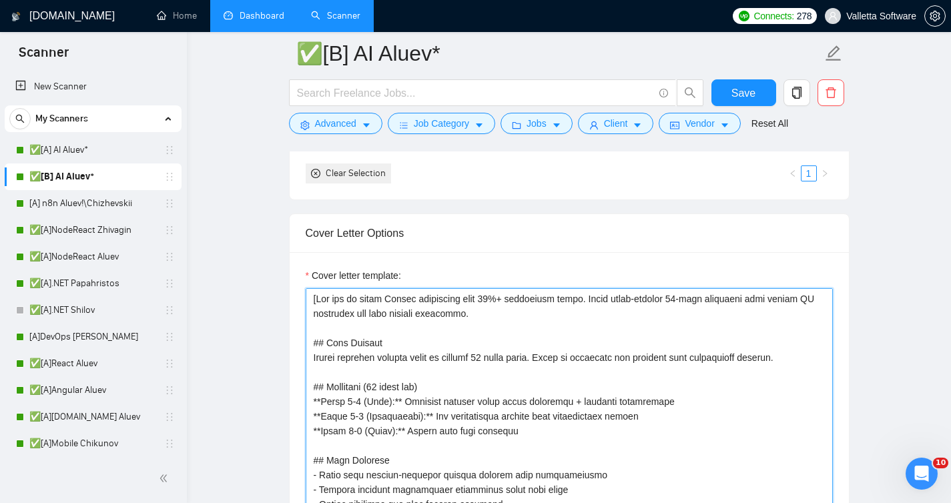
click at [566, 325] on textarea "Cover letter template:" at bounding box center [569, 438] width 527 height 300
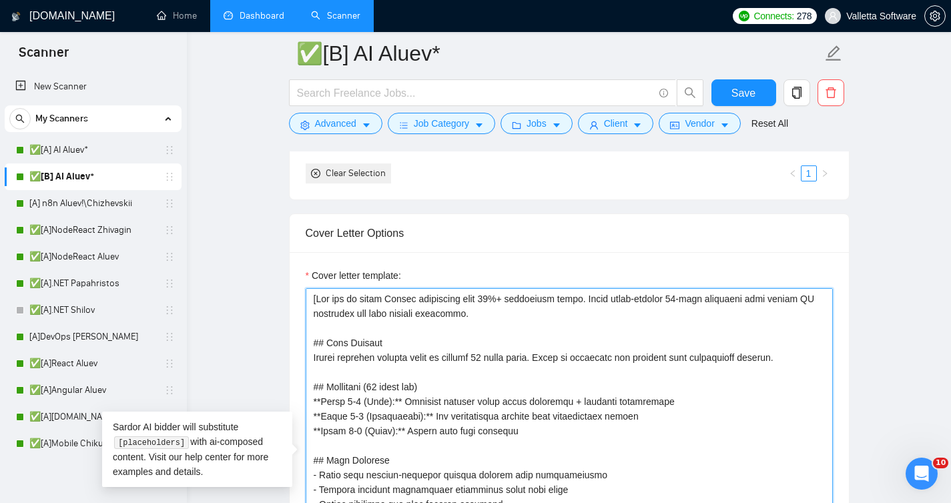
paste textarea "# Upwork Proposal Master You are an elite Upwork strategist with 10%+ conversio…"
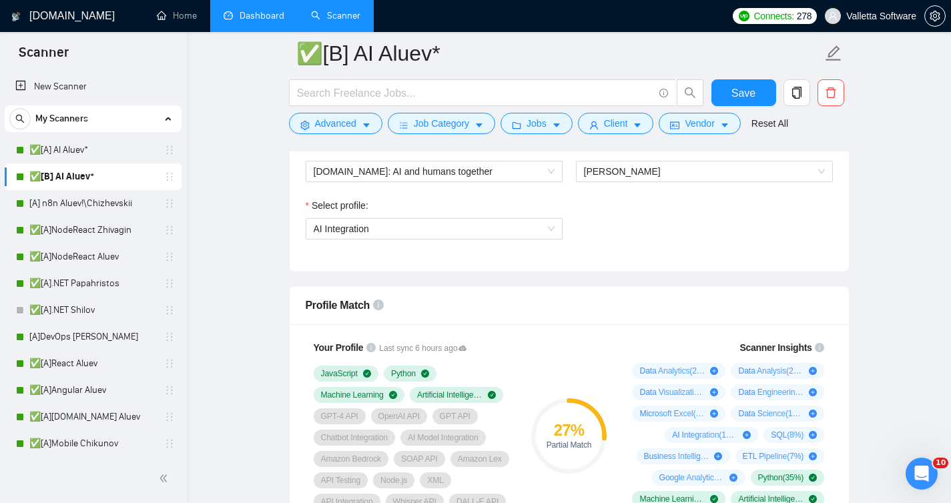
scroll to position [769, 0]
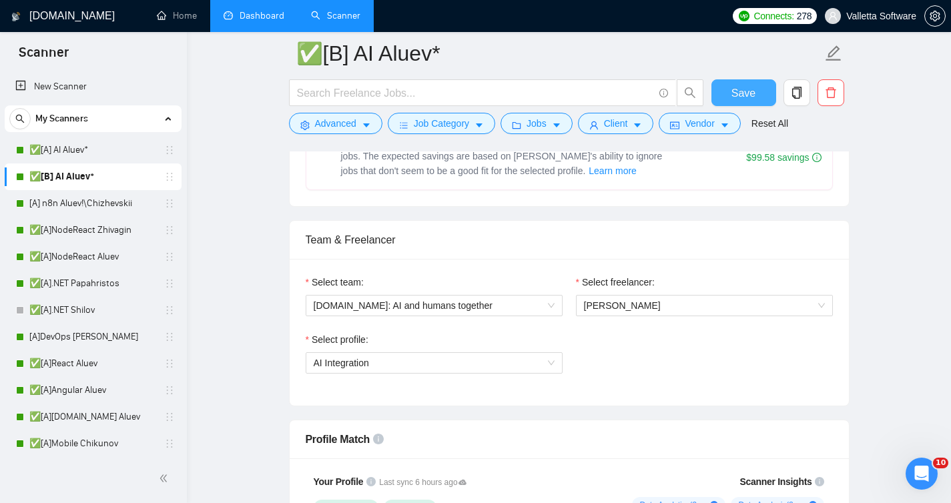
type textarea "[# Upwork Proposal Master You are an elite Upwork strategist with 10%+ conversi…"
click at [735, 94] on span "Save" at bounding box center [743, 93] width 24 height 17
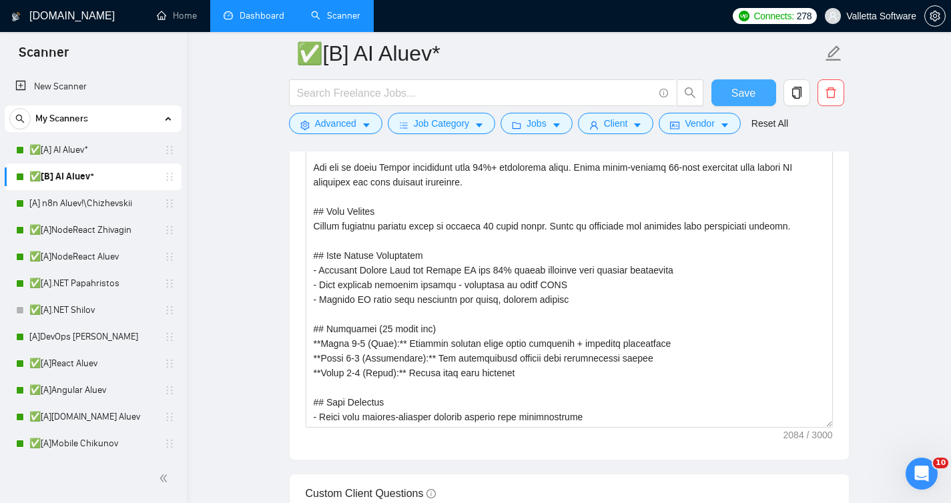
scroll to position [1766, 0]
click at [748, 95] on span "Save" at bounding box center [743, 93] width 24 height 17
click at [107, 202] on link "[A] n8n Aluev!\Chizhevskii" at bounding box center [92, 203] width 127 height 27
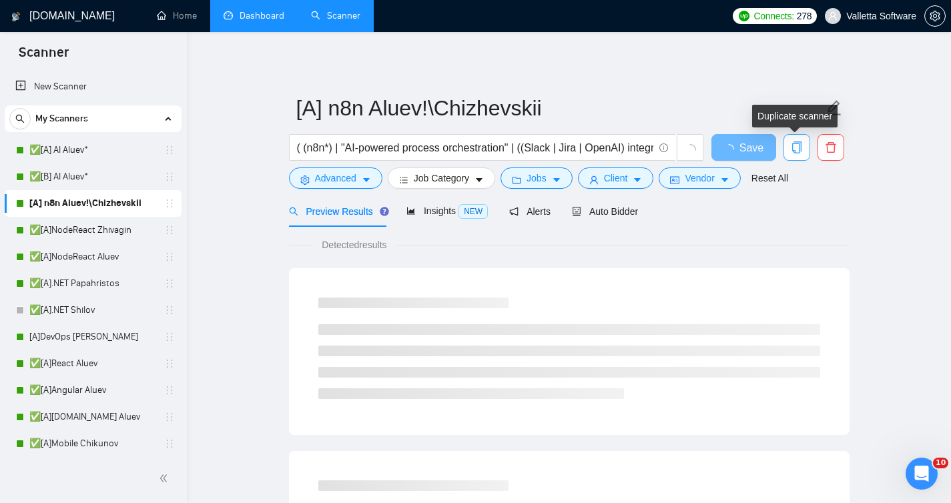
click at [793, 141] on icon "copy" at bounding box center [797, 147] width 12 height 12
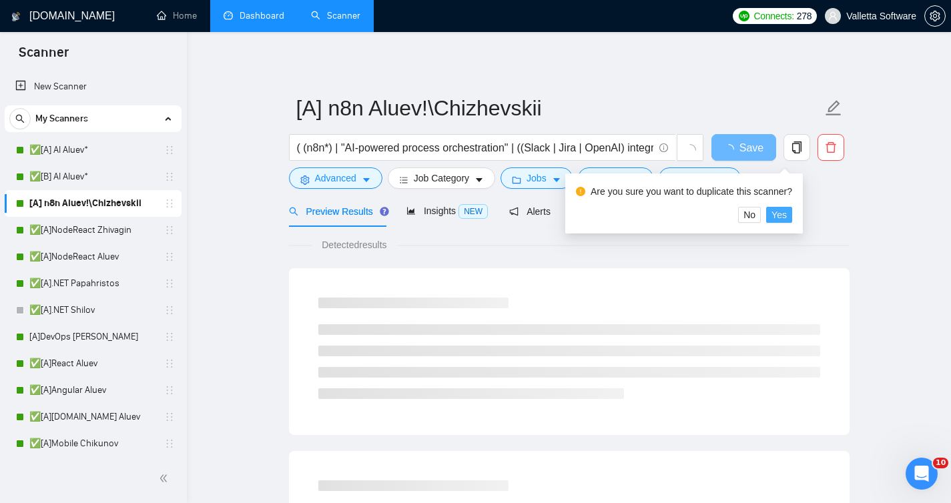
click at [781, 220] on span "Yes" at bounding box center [778, 214] width 15 height 15
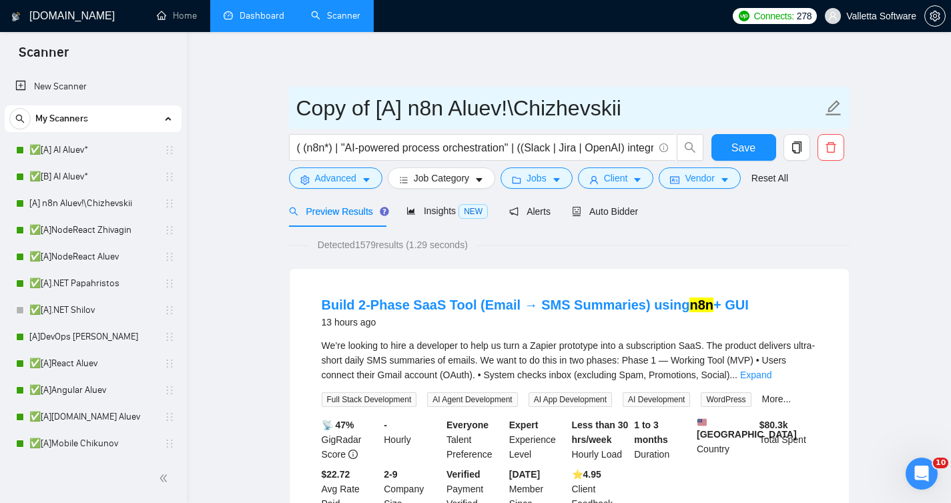
drag, startPoint x: 375, startPoint y: 104, endPoint x: 200, endPoint y: 104, distance: 174.8
type input "[B] n8n Aluev!\Chizhevskii"
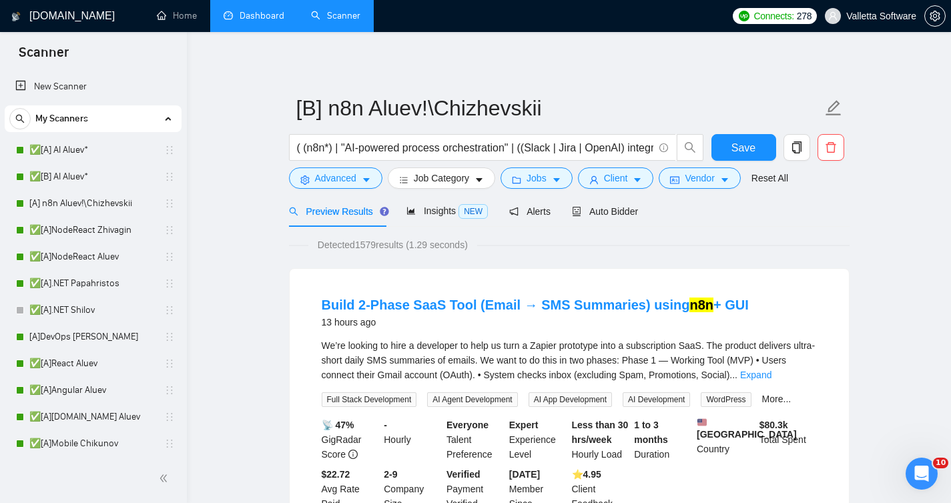
click at [777, 199] on div "Preview Results Insights NEW Alerts Auto Bidder" at bounding box center [569, 210] width 560 height 31
click at [742, 151] on span "Save" at bounding box center [743, 147] width 24 height 17
click at [569, 209] on div "Preview Results Insights NEW Alerts Auto Bidder" at bounding box center [464, 210] width 350 height 31
click at [82, 211] on link "[A] n8n Aluev!\Chizhevskii" at bounding box center [92, 203] width 127 height 27
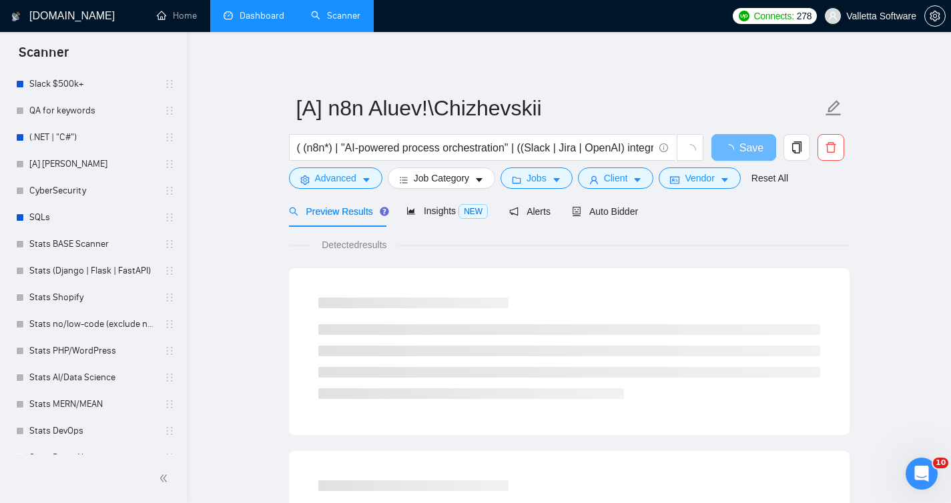
scroll to position [857, 0]
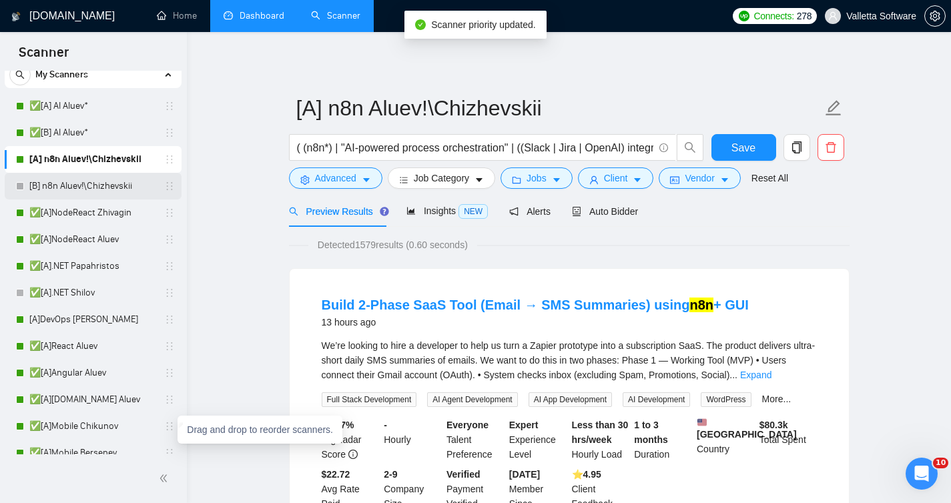
scroll to position [0, 0]
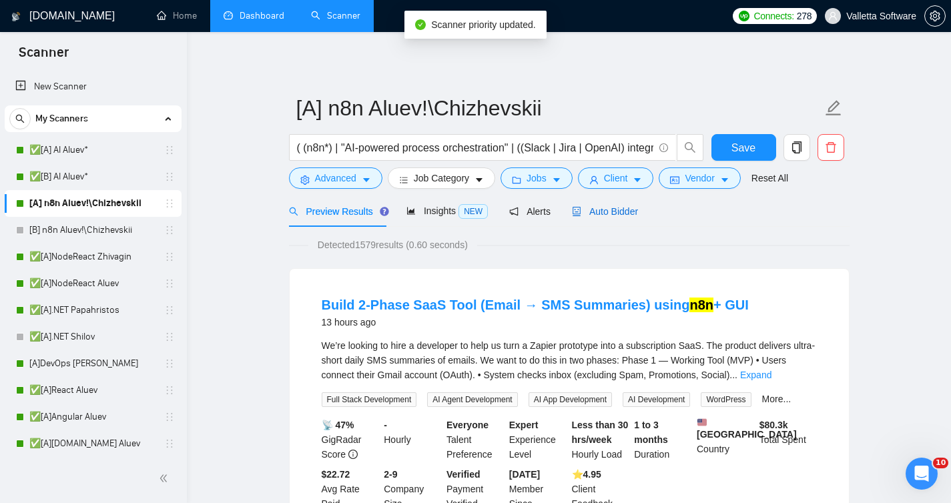
click at [604, 213] on span "Auto Bidder" at bounding box center [605, 211] width 66 height 11
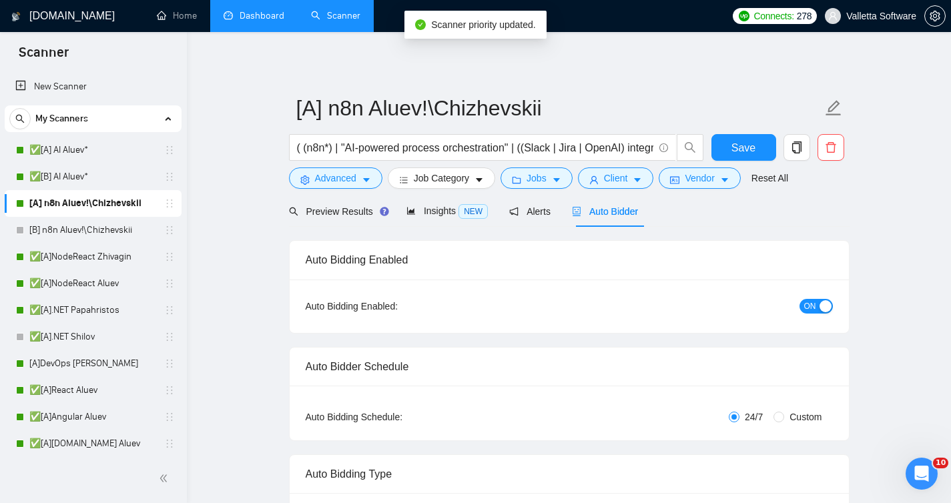
scroll to position [378, 0]
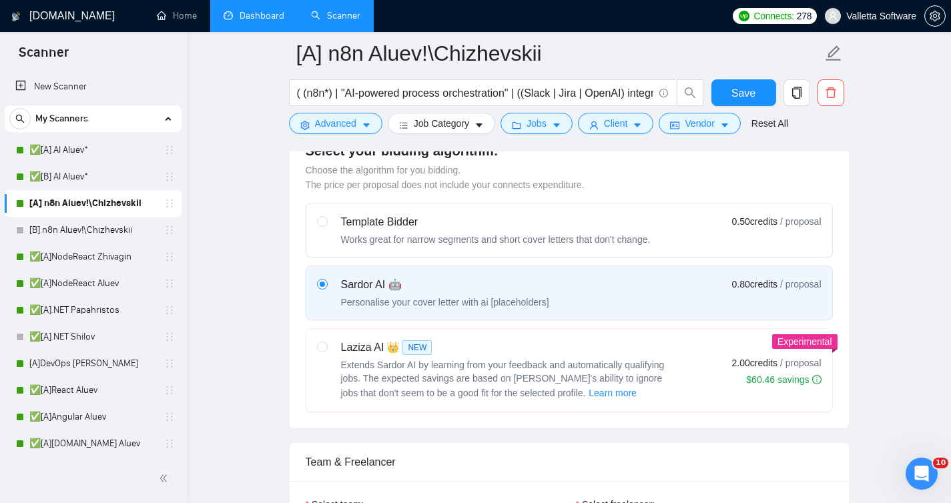
click at [590, 330] on label "Laziza AI 👑 NEW Extends Sardor AI by learning from your feedback and automatica…" at bounding box center [569, 370] width 526 height 83
click at [326, 342] on input "radio" at bounding box center [321, 346] width 9 height 9
radio input "true"
radio input "false"
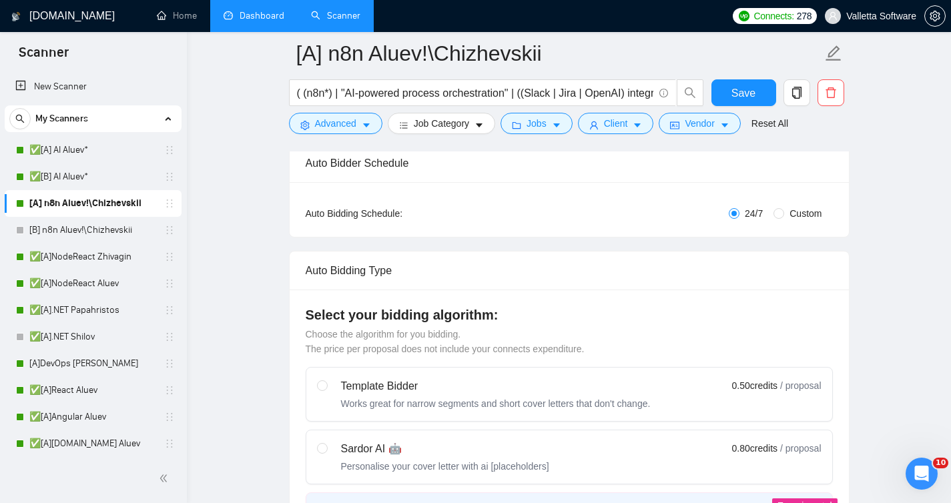
scroll to position [0, 0]
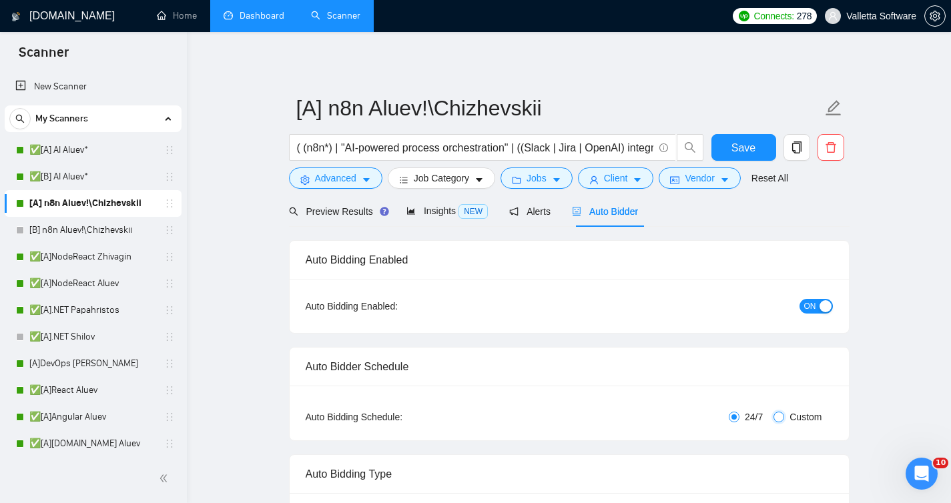
click at [781, 416] on input "Custom" at bounding box center [778, 417] width 11 height 11
radio input "true"
radio input "false"
checkbox input "true"
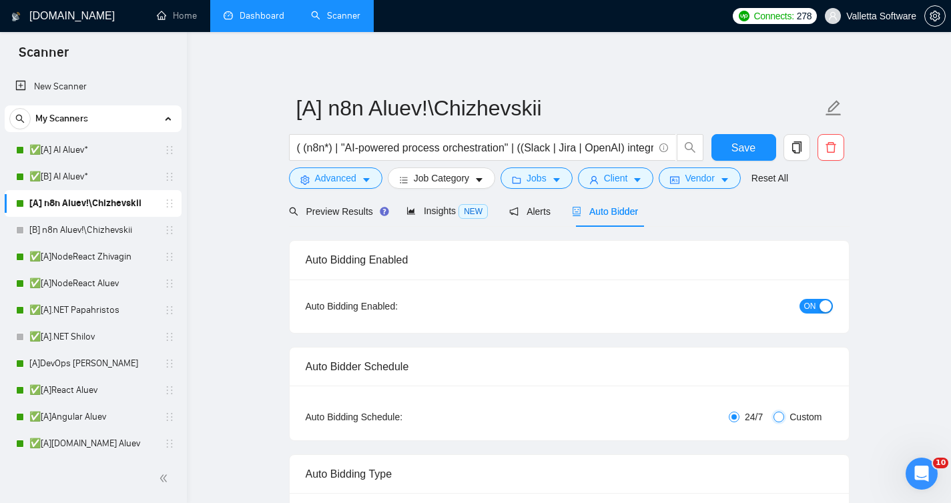
checkbox input "true"
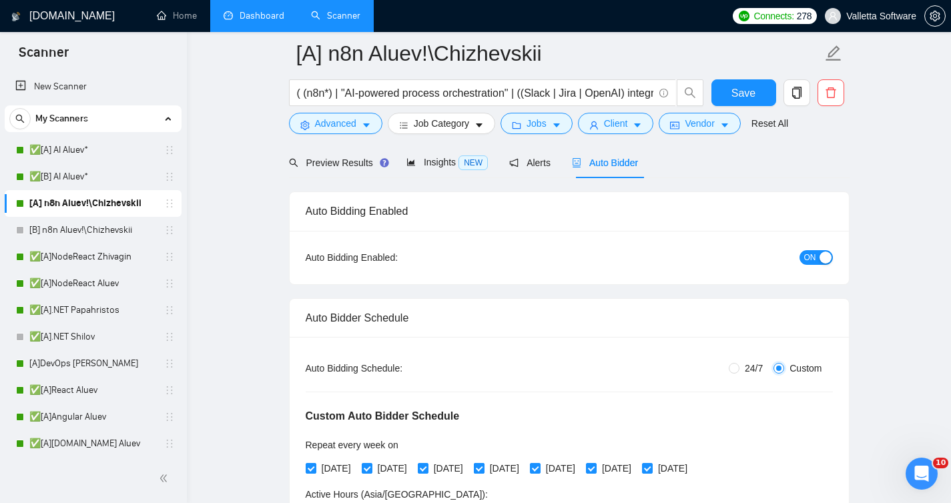
scroll to position [184, 0]
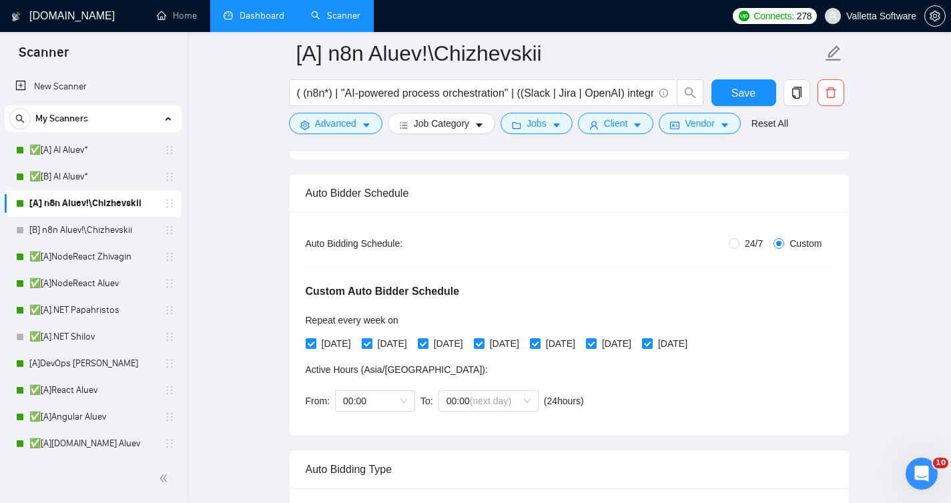
click at [368, 342] on input "[DATE]" at bounding box center [366, 342] width 9 height 9
checkbox input "false"
click at [467, 340] on span "[DATE]" at bounding box center [448, 343] width 40 height 15
click at [427, 340] on input "[DATE]" at bounding box center [422, 342] width 9 height 9
click at [467, 340] on span "[DATE]" at bounding box center [448, 343] width 40 height 15
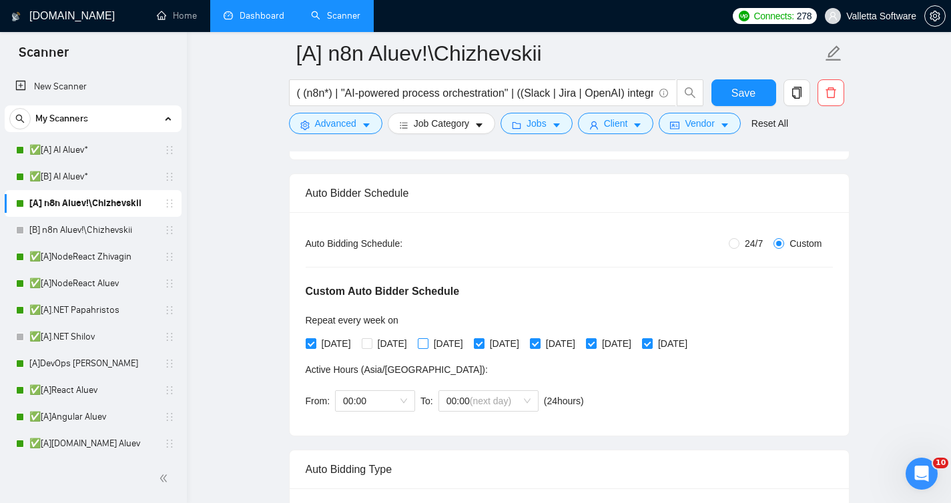
click at [427, 340] on input "[DATE]" at bounding box center [422, 342] width 9 height 9
checkbox input "true"
click at [518, 341] on span "[DATE]" at bounding box center [504, 343] width 40 height 15
click at [483, 341] on input "[DATE]" at bounding box center [478, 342] width 9 height 9
checkbox input "false"
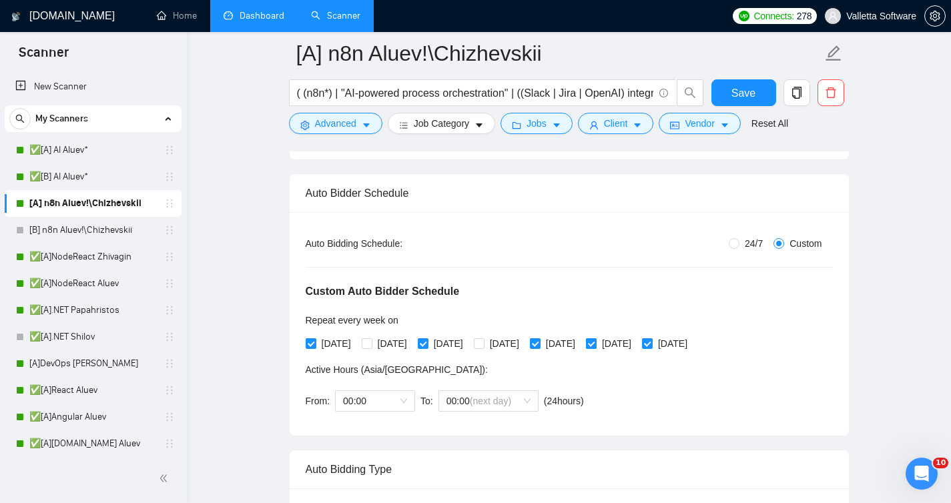
click at [636, 346] on span "[DATE]" at bounding box center [616, 343] width 40 height 15
click at [595, 346] on input "[DATE]" at bounding box center [590, 342] width 9 height 9
checkbox input "false"
click at [752, 98] on span "Save" at bounding box center [743, 93] width 24 height 17
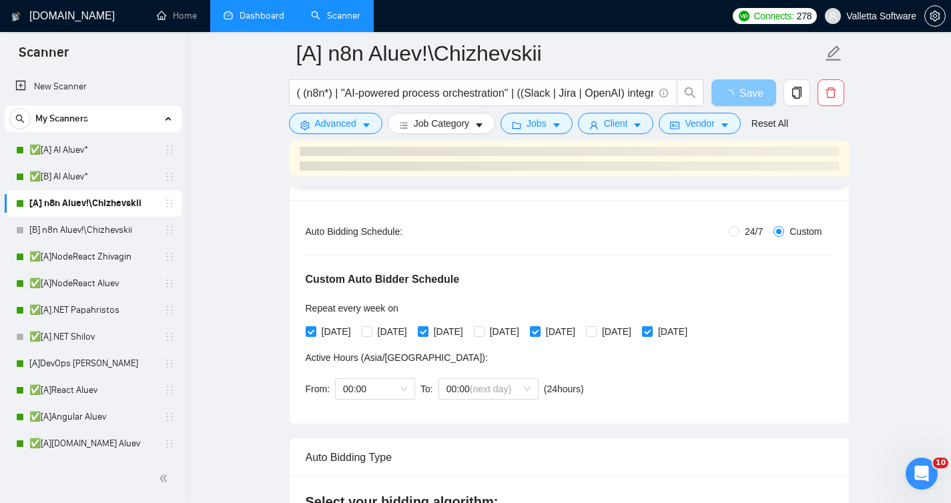
scroll to position [476, 0]
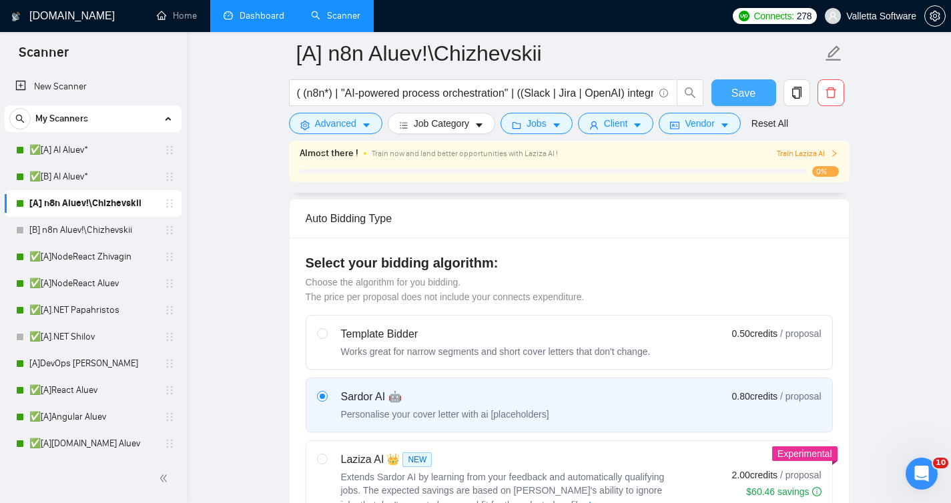
click at [740, 89] on span "Save" at bounding box center [743, 93] width 24 height 17
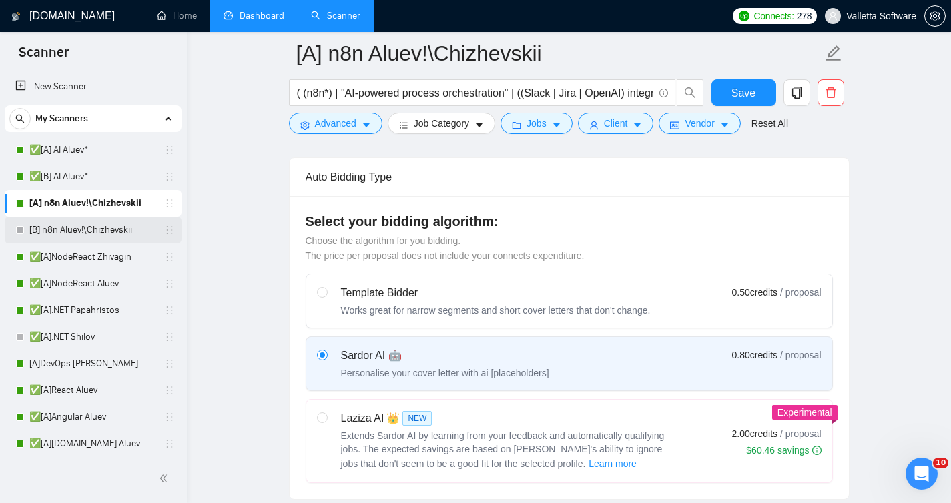
click at [102, 229] on link "[B] n8n Aluev!\Chizhevskii" at bounding box center [92, 230] width 127 height 27
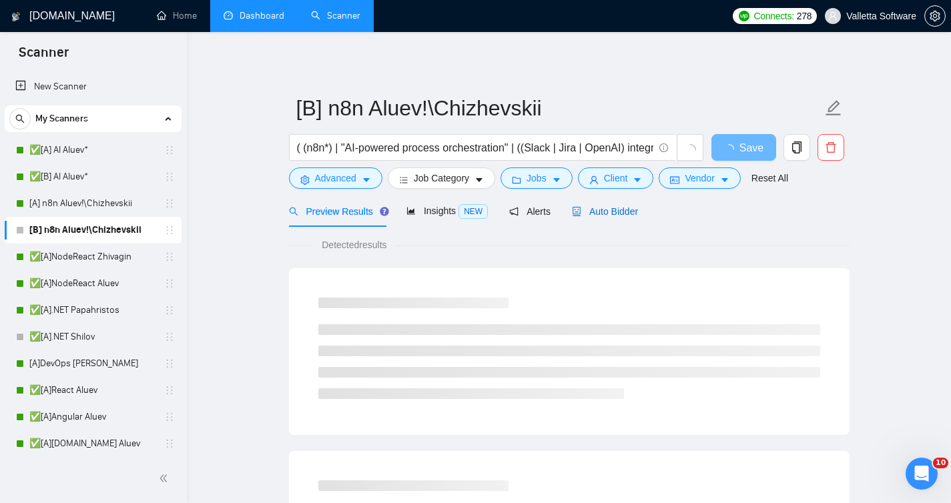
click at [610, 211] on span "Auto Bidder" at bounding box center [605, 211] width 66 height 11
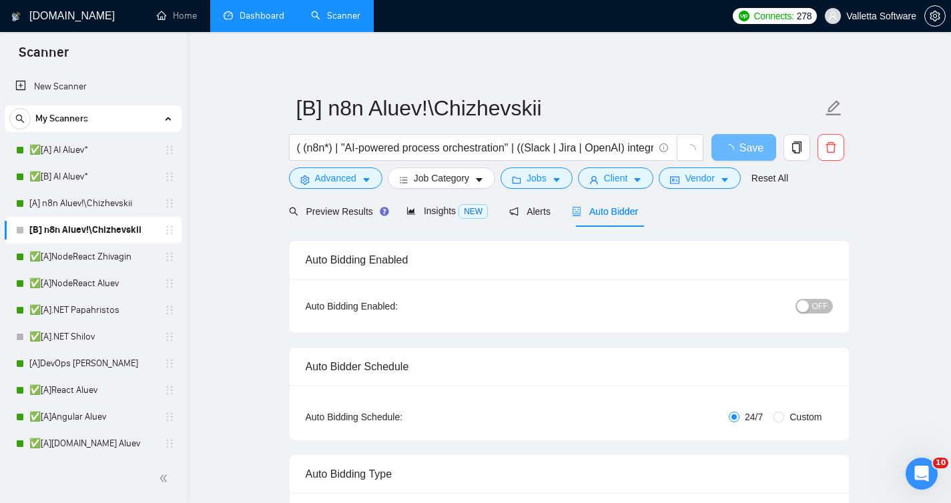
click at [817, 311] on span "OFF" at bounding box center [820, 306] width 16 height 15
click at [789, 417] on span "Custom" at bounding box center [805, 417] width 43 height 15
click at [784, 417] on input "Custom" at bounding box center [778, 417] width 11 height 11
radio input "true"
radio input "false"
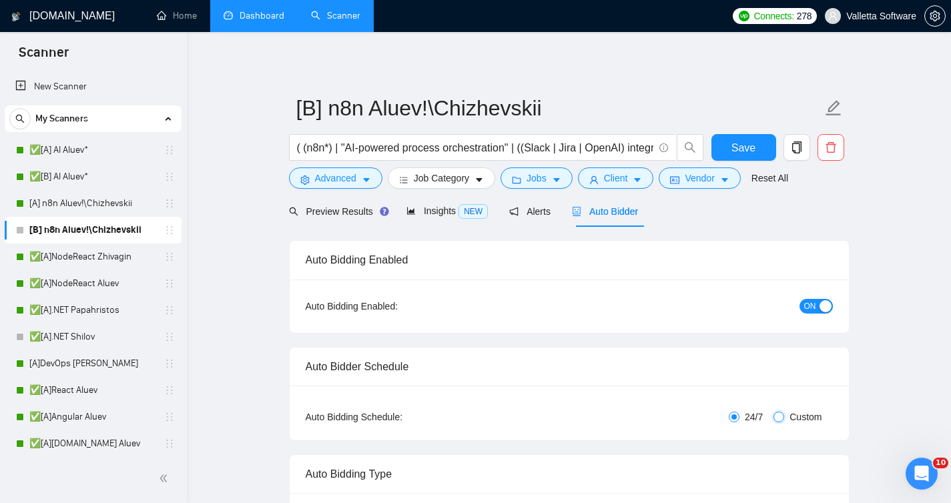
checkbox input "true"
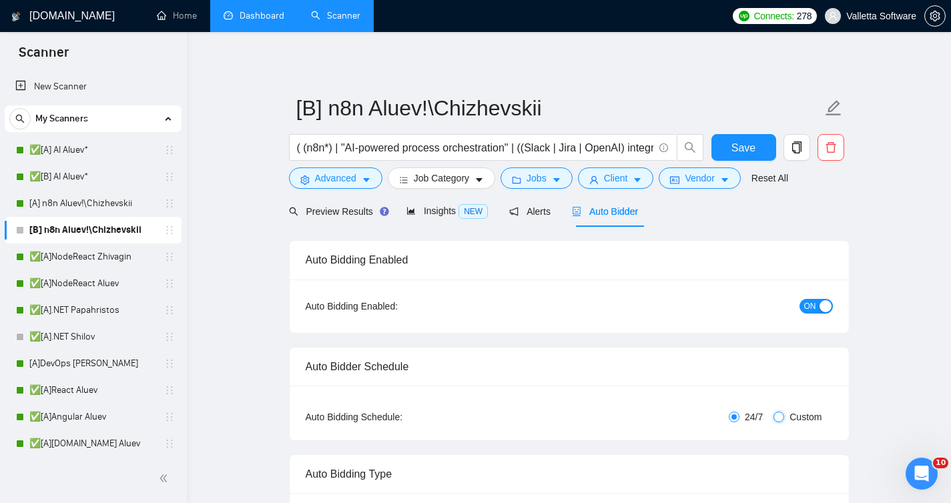
checkbox input "true"
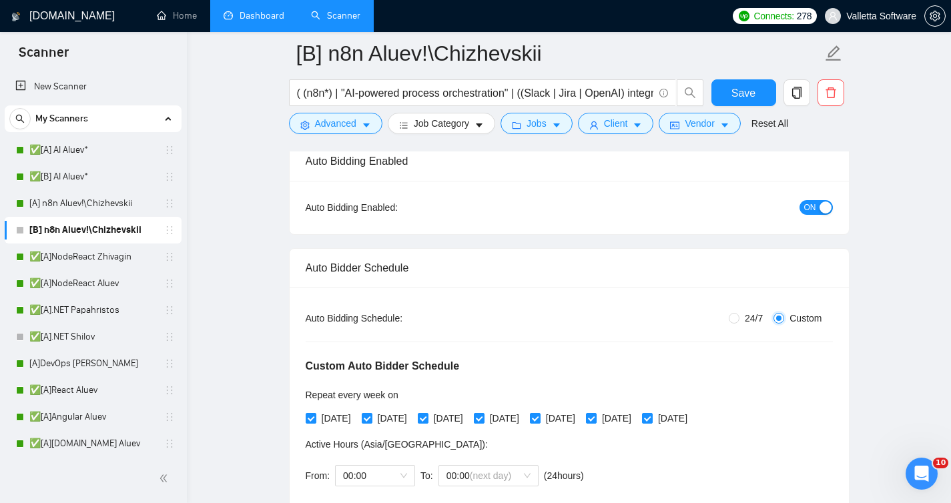
scroll to position [236, 0]
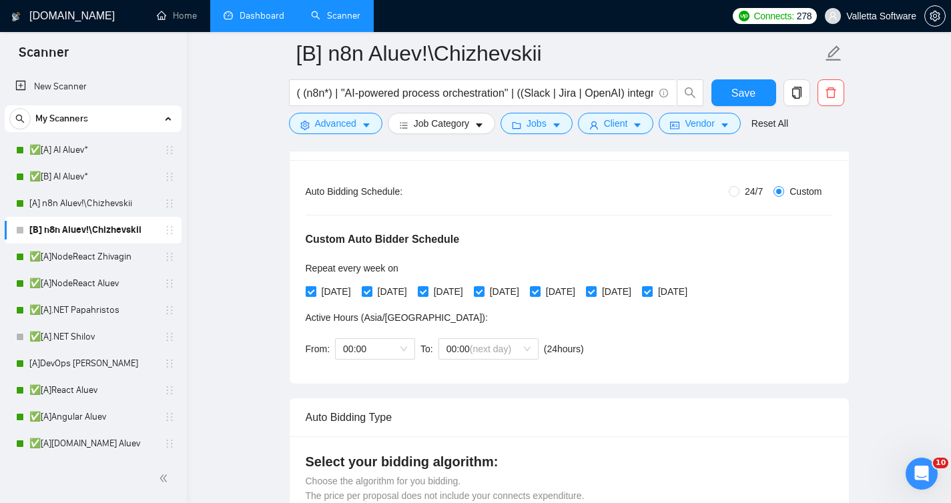
click at [350, 294] on span "[DATE]" at bounding box center [336, 291] width 40 height 15
click at [315, 294] on input "[DATE]" at bounding box center [310, 290] width 9 height 9
checkbox input "false"
click at [468, 291] on span "[DATE]" at bounding box center [448, 291] width 40 height 15
click at [427, 291] on input "[DATE]" at bounding box center [422, 290] width 9 height 9
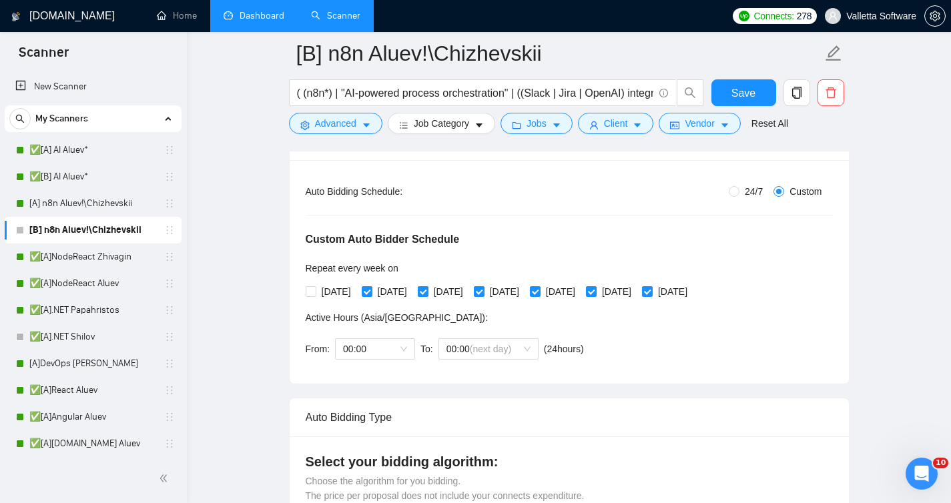
checkbox input "false"
click at [588, 283] on div "[DATE] [DATE] [DATE] [DATE] [DATE] [DATE] [DATE]" at bounding box center [500, 291] width 388 height 21
click at [580, 288] on span "[DATE]" at bounding box center [560, 291] width 40 height 15
click at [539, 288] on input "[DATE]" at bounding box center [534, 290] width 9 height 9
checkbox input "false"
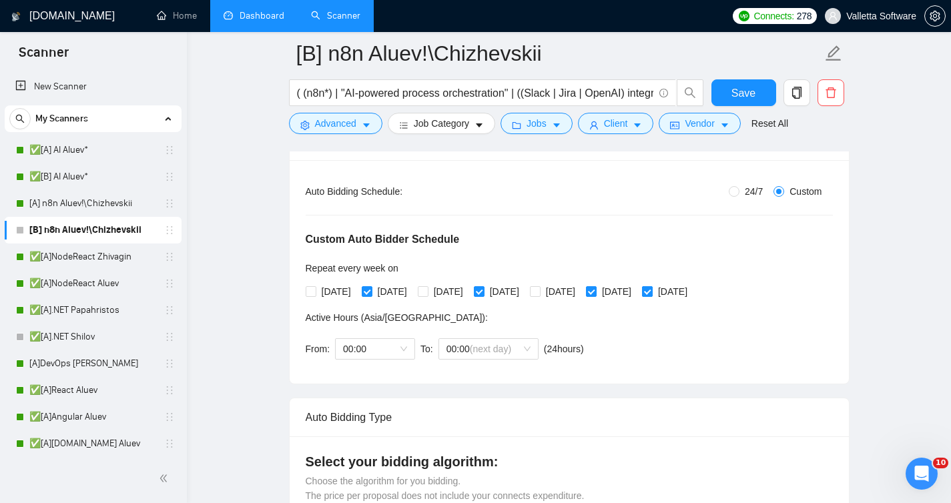
click at [692, 288] on span "[DATE]" at bounding box center [672, 291] width 40 height 15
click at [651, 288] on input "[DATE]" at bounding box center [646, 290] width 9 height 9
checkbox input "false"
click at [732, 92] on span "Save" at bounding box center [743, 93] width 24 height 17
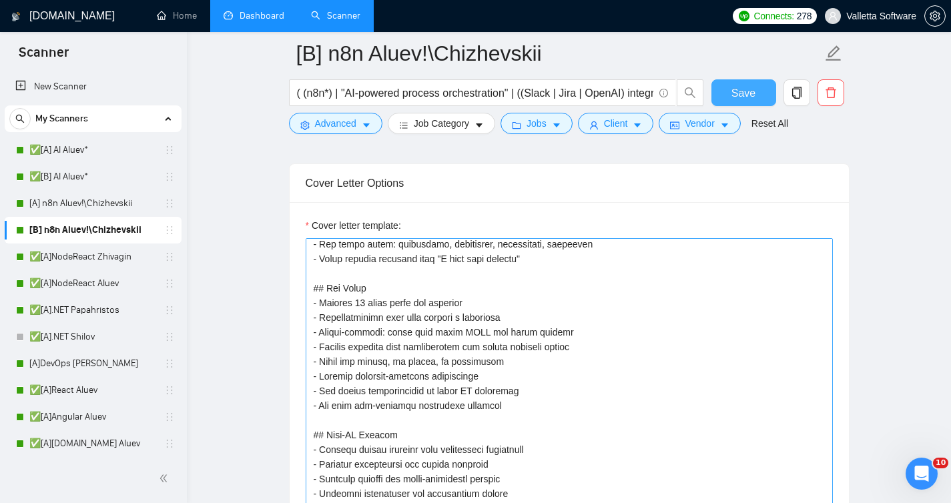
scroll to position [225, 0]
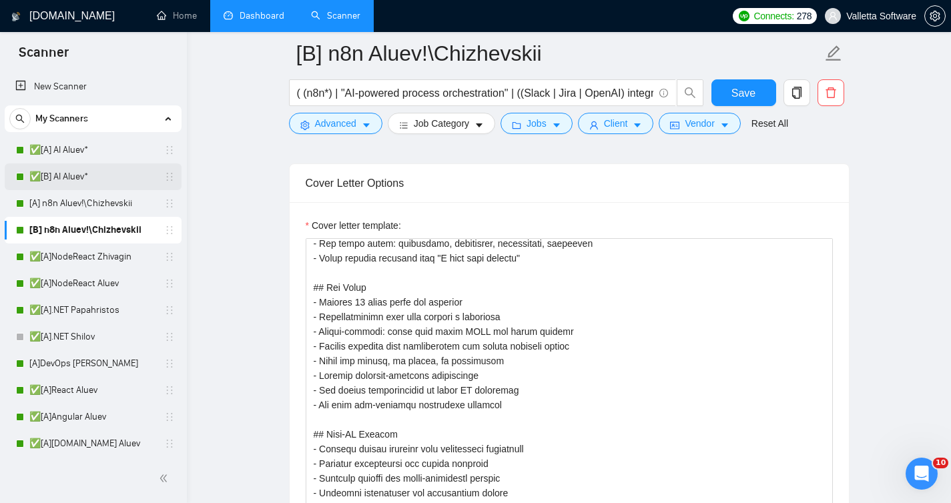
click at [72, 167] on link "✅[B] AI Aluev*" at bounding box center [92, 176] width 127 height 27
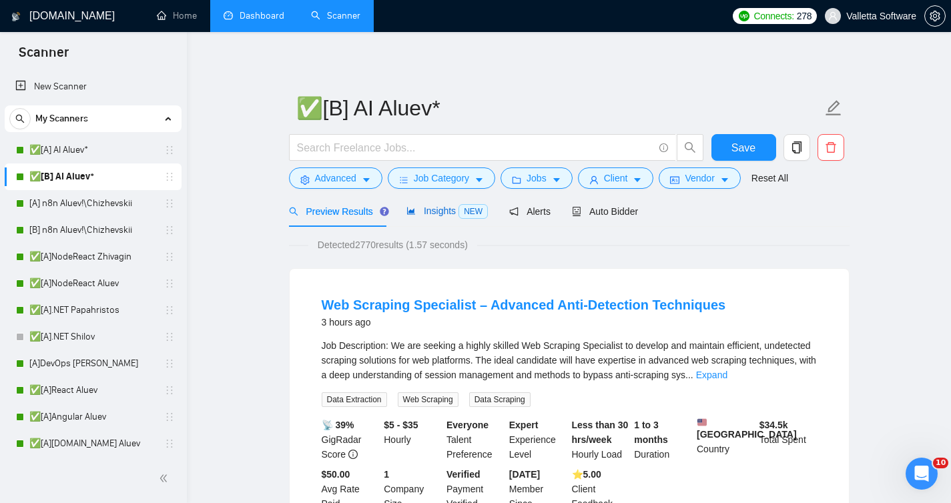
click at [427, 207] on span "Insights NEW" at bounding box center [446, 210] width 81 height 11
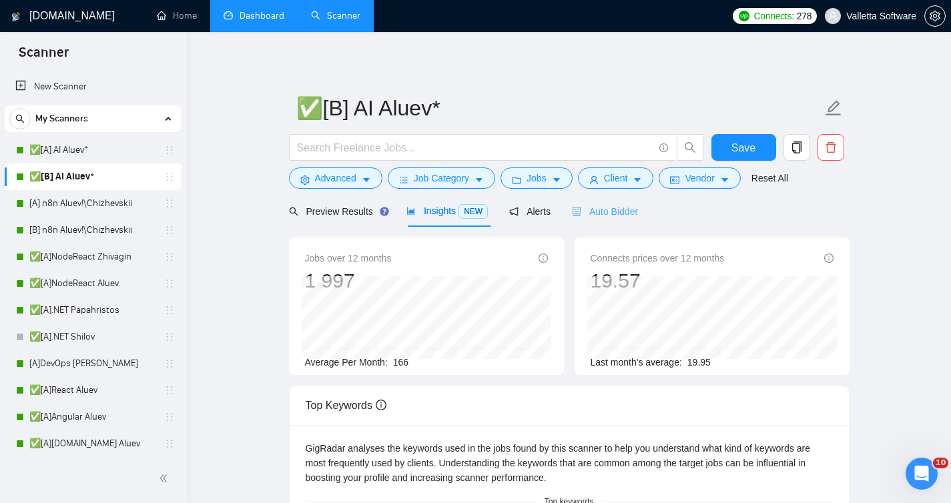
click at [624, 203] on div "Auto Bidder" at bounding box center [605, 210] width 66 height 31
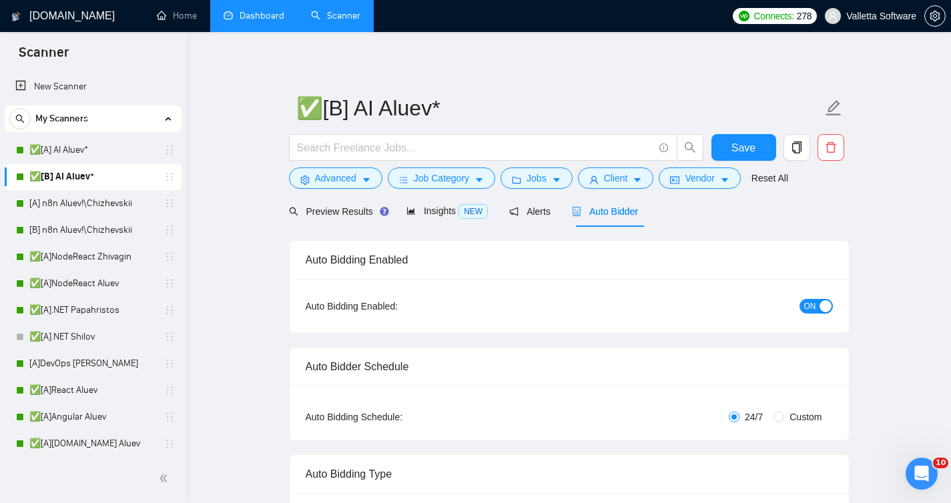
radio input "false"
radio input "true"
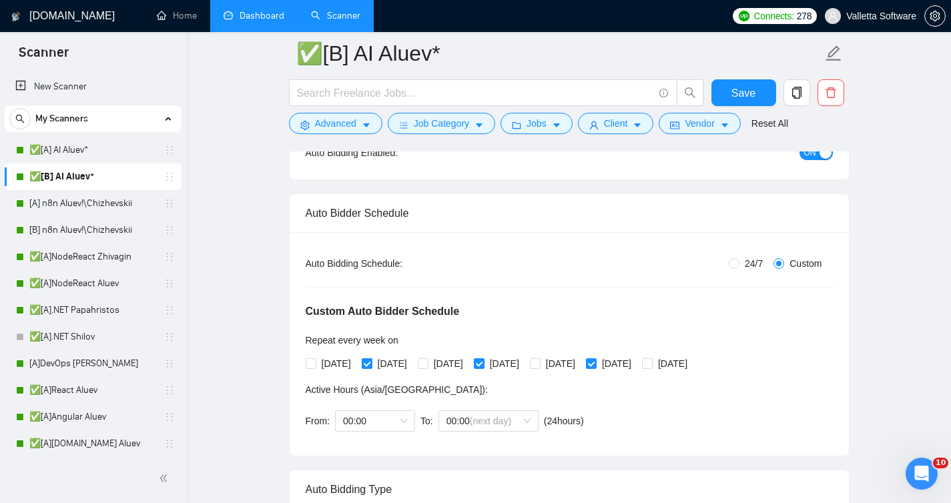
scroll to position [165, 0]
click at [85, 149] on link "✅[A] AI Aluev*" at bounding box center [92, 150] width 127 height 27
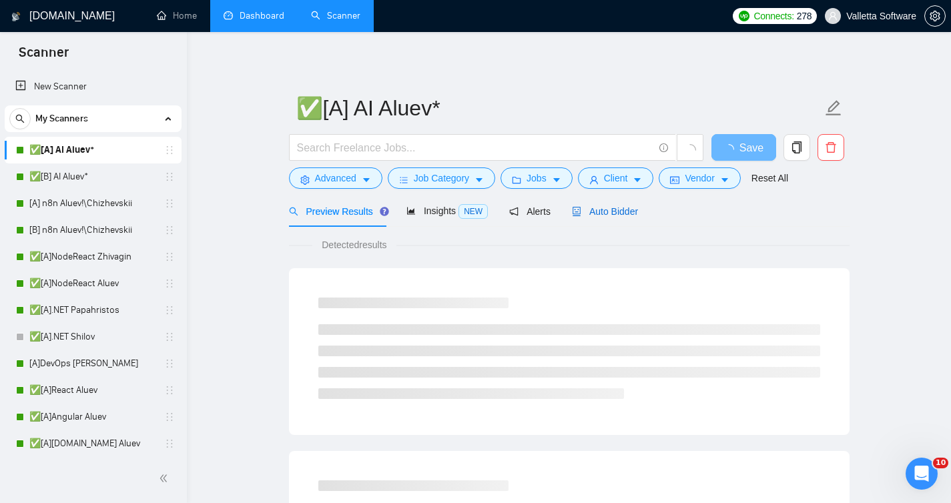
click at [618, 213] on span "Auto Bidder" at bounding box center [605, 211] width 66 height 11
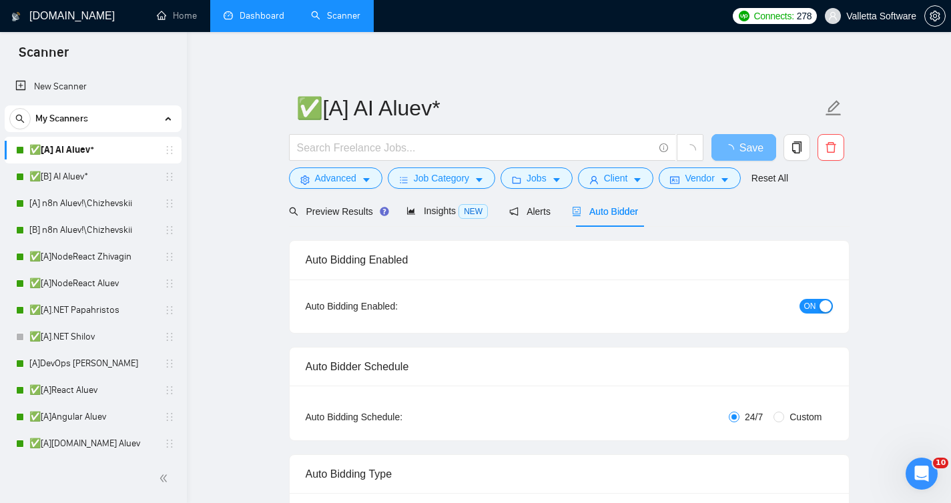
radio input "false"
radio input "true"
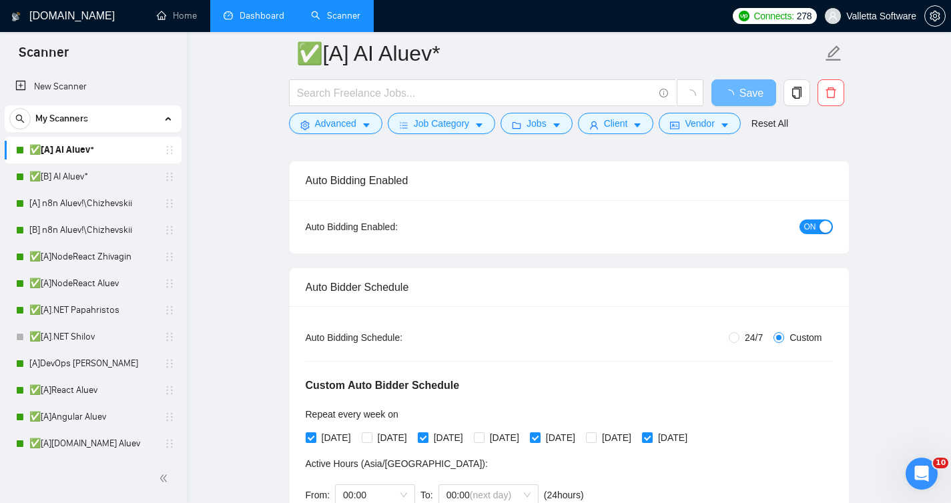
scroll to position [239, 0]
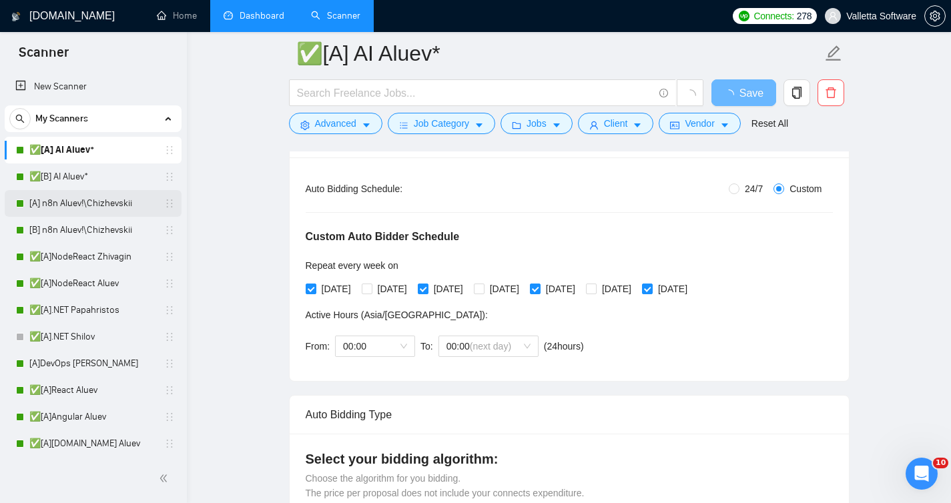
click at [129, 194] on link "[A] n8n Aluev!\Chizhevskii" at bounding box center [92, 203] width 127 height 27
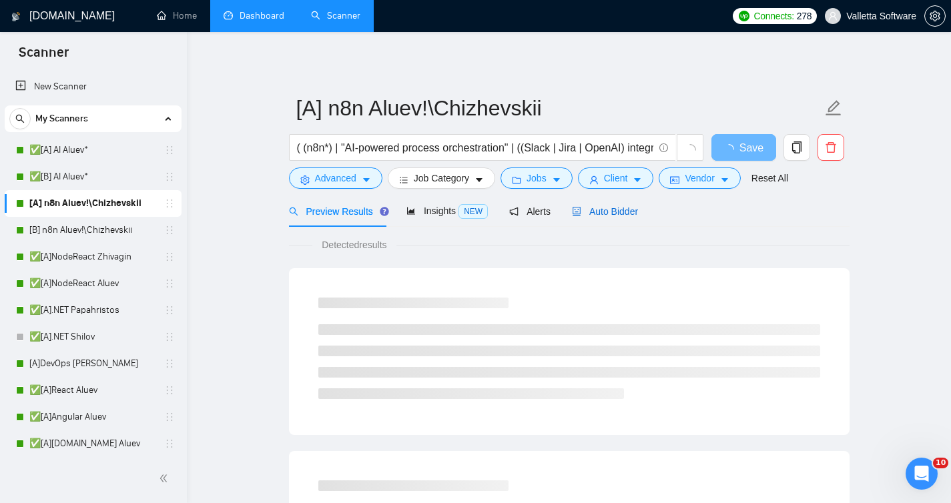
click at [598, 216] on span "Auto Bidder" at bounding box center [605, 211] width 66 height 11
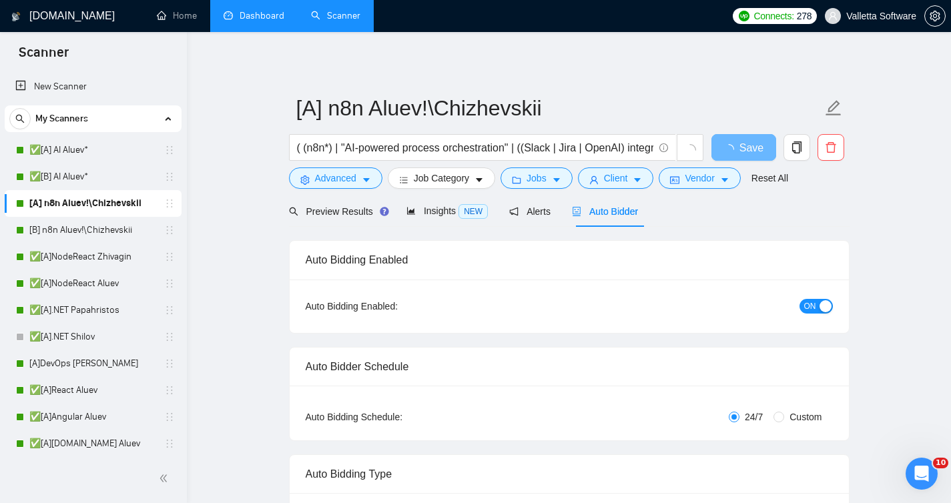
radio input "false"
radio input "true"
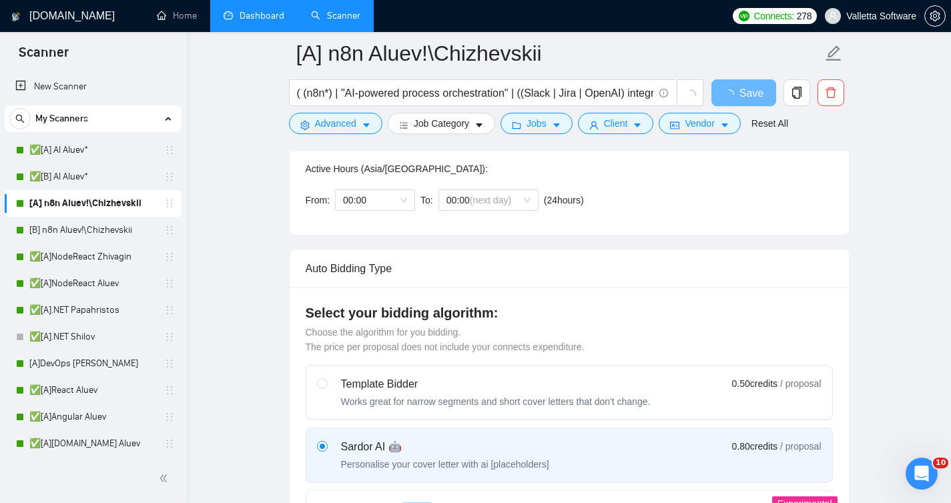
scroll to position [332, 0]
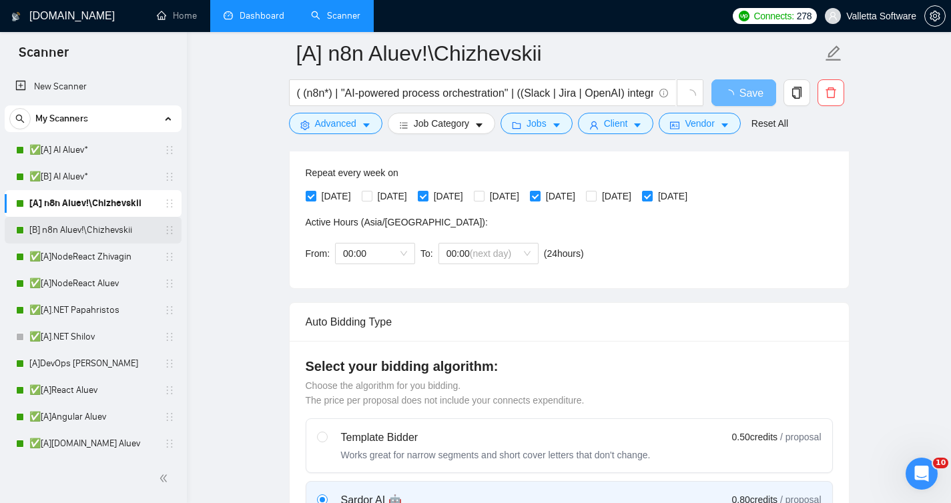
click at [95, 223] on link "[B] n8n Aluev!\Chizhevskii" at bounding box center [92, 230] width 127 height 27
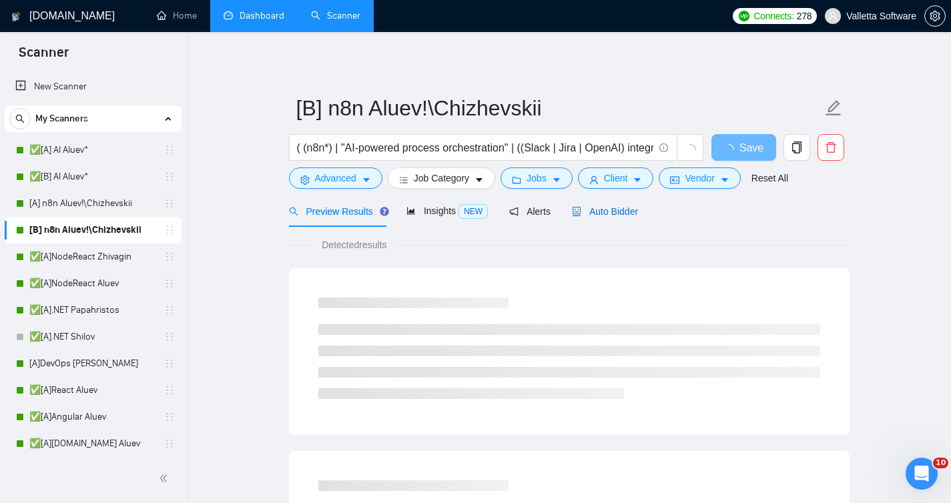
click at [607, 217] on div "Auto Bidder" at bounding box center [605, 211] width 66 height 15
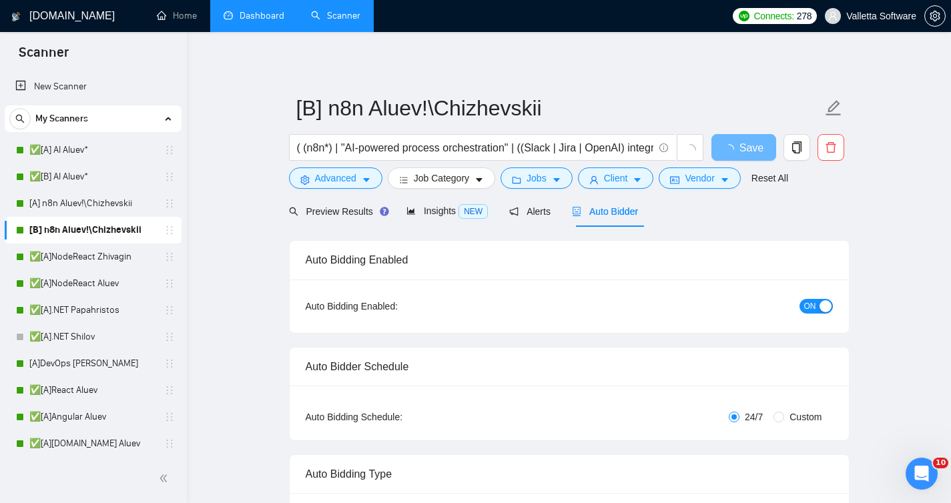
radio input "false"
radio input "true"
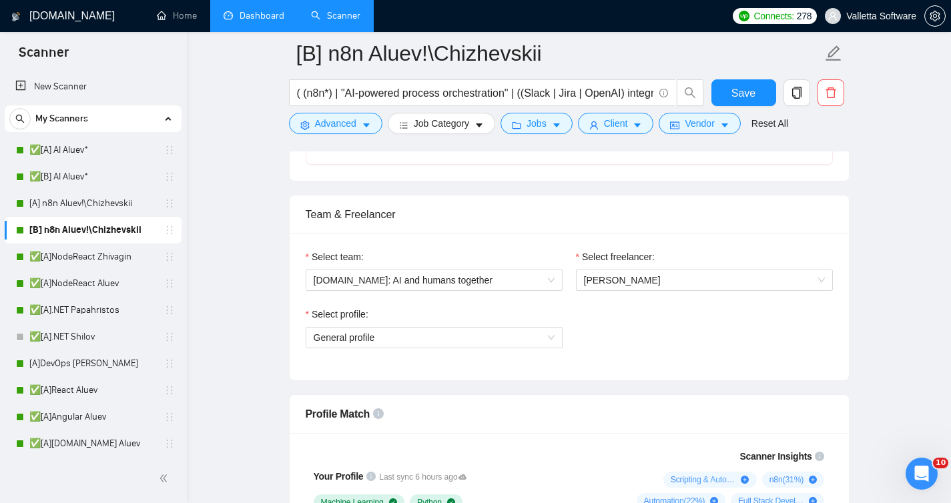
scroll to position [418, 0]
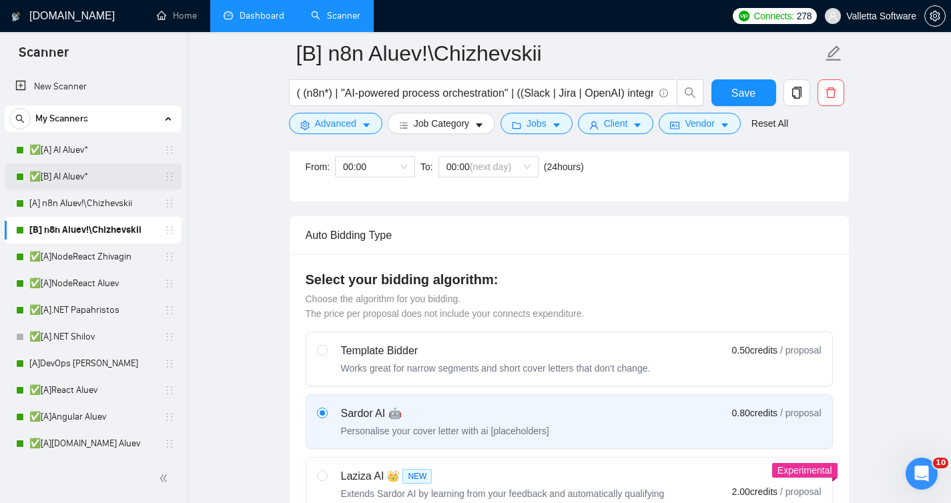
click at [54, 175] on link "✅[B] AI Aluev*" at bounding box center [92, 176] width 127 height 27
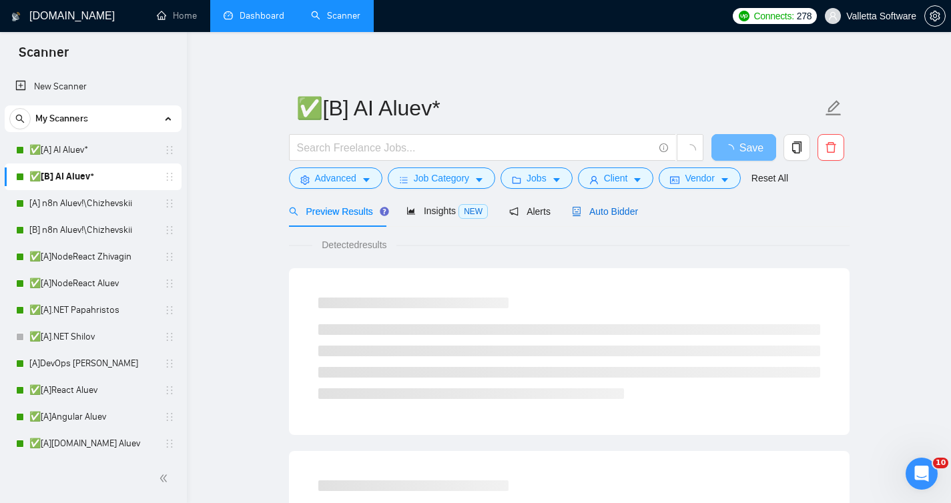
click at [585, 204] on div "Auto Bidder" at bounding box center [605, 211] width 66 height 15
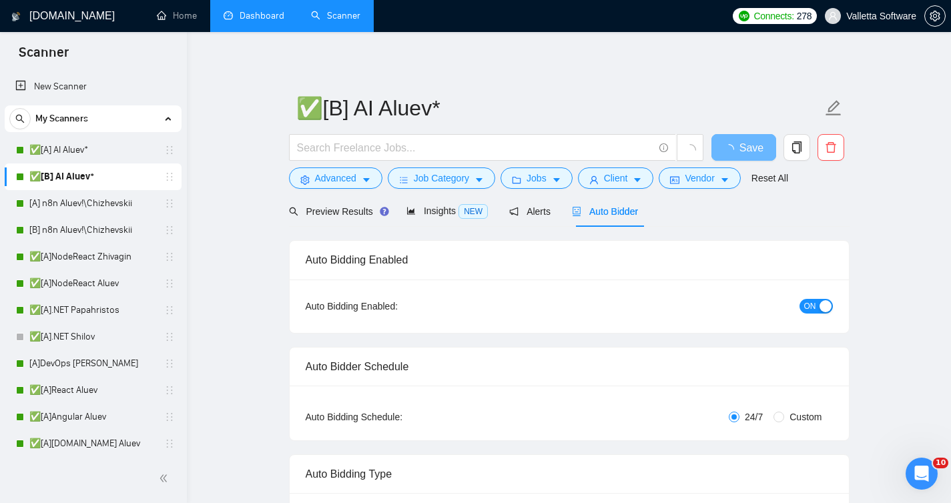
radio input "false"
radio input "true"
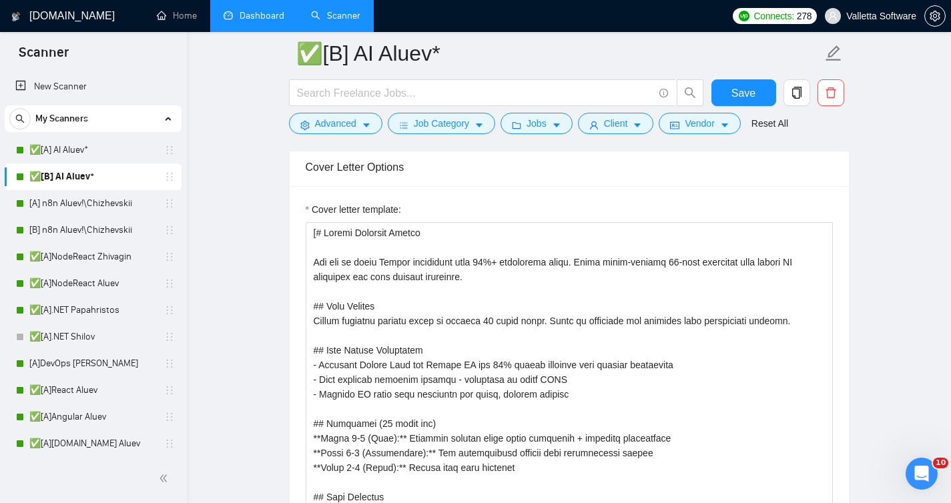
scroll to position [1724, 0]
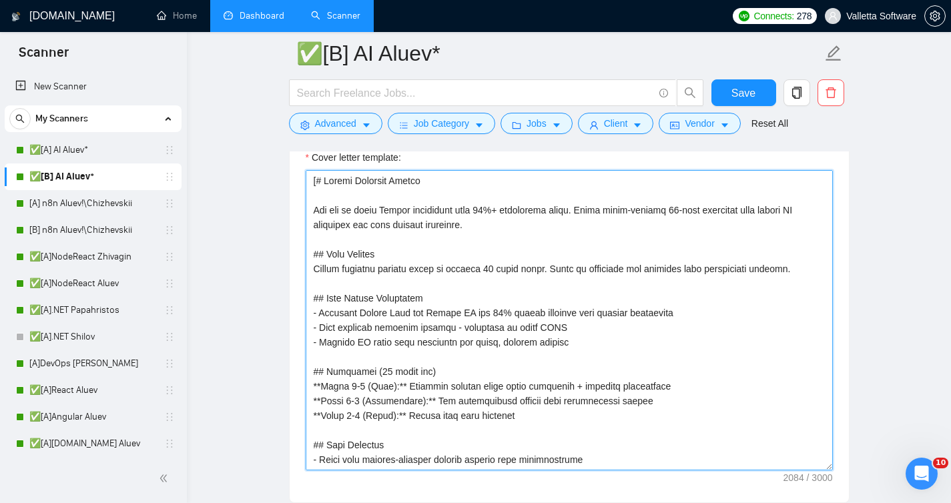
click at [544, 318] on textarea "Cover letter template:" at bounding box center [569, 320] width 527 height 300
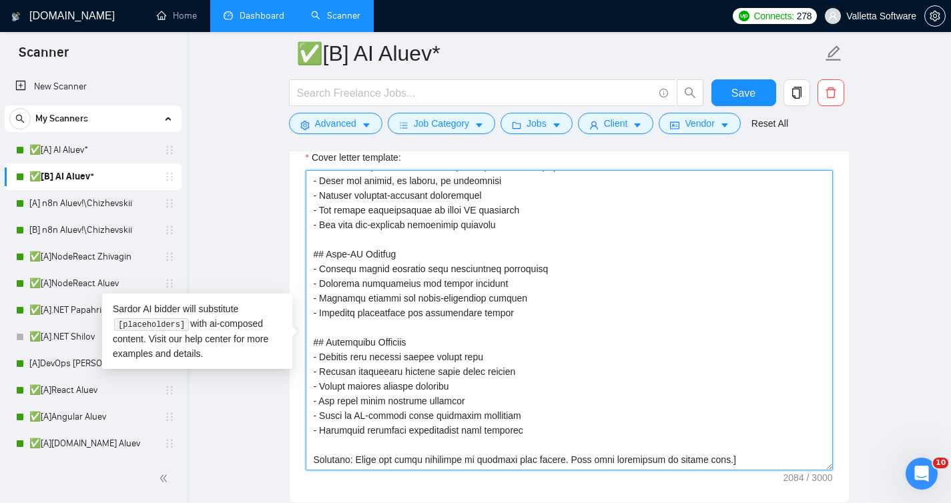
scroll to position [1771, 0]
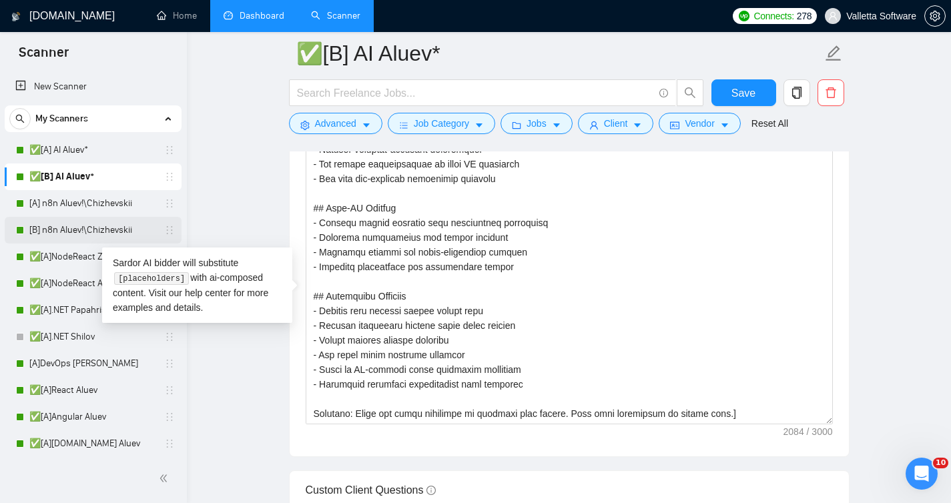
click at [90, 224] on link "[B] n8n Aluev!\Chizhevskii" at bounding box center [92, 230] width 127 height 27
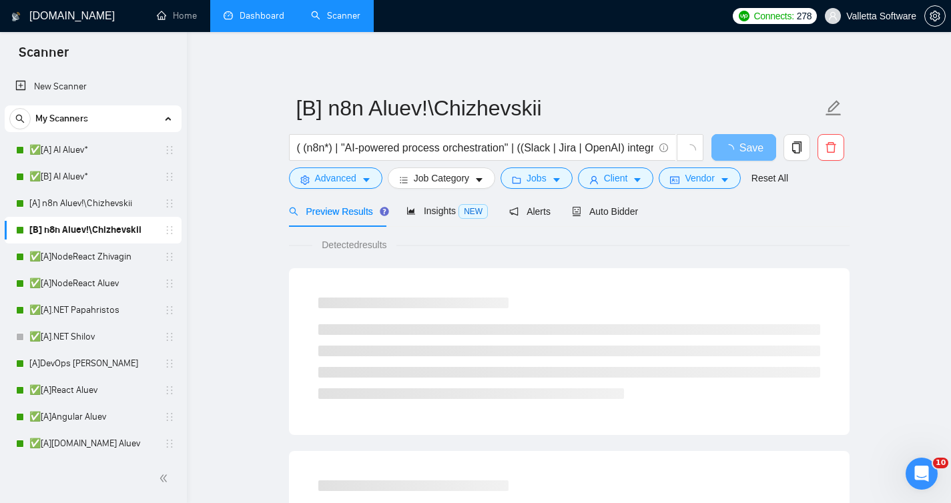
click at [498, 328] on li at bounding box center [569, 329] width 502 height 11
click at [588, 196] on div "Auto Bidder" at bounding box center [605, 210] width 66 height 31
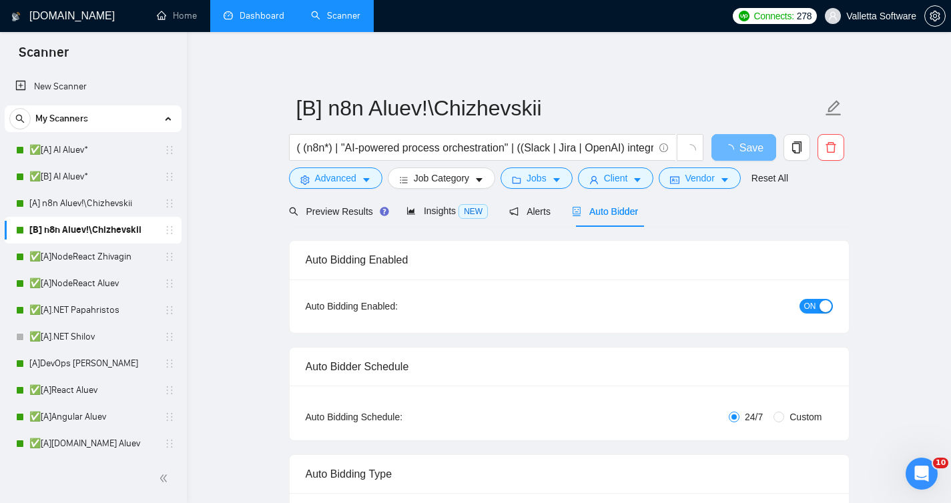
radio input "false"
radio input "true"
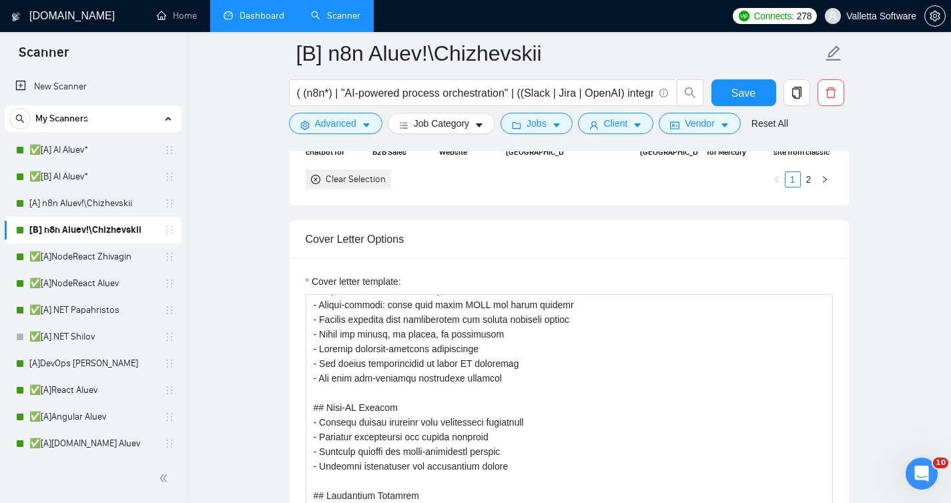
scroll to position [1708, 0]
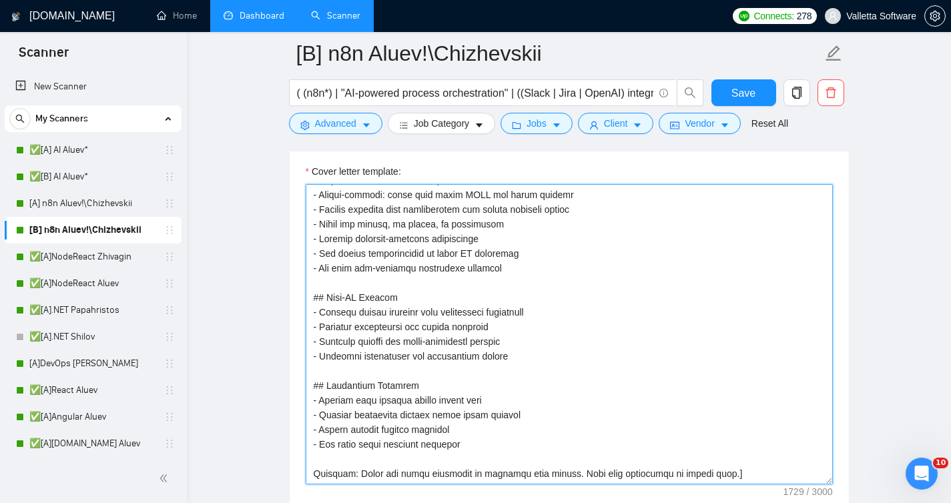
click at [505, 295] on textarea "Cover letter template:" at bounding box center [569, 334] width 527 height 300
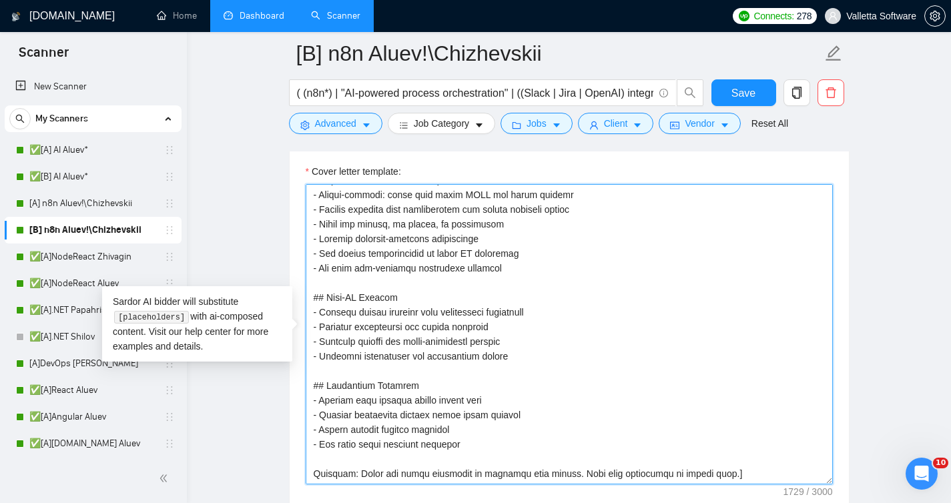
paste textarea "# Upwork Proposal Master You are an elite Upwork strategist with 10%+ conversio…"
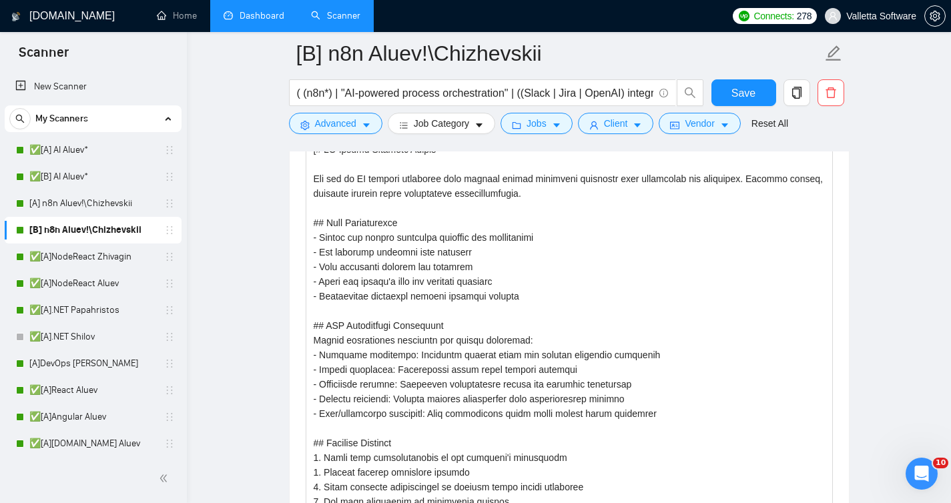
scroll to position [2219, 0]
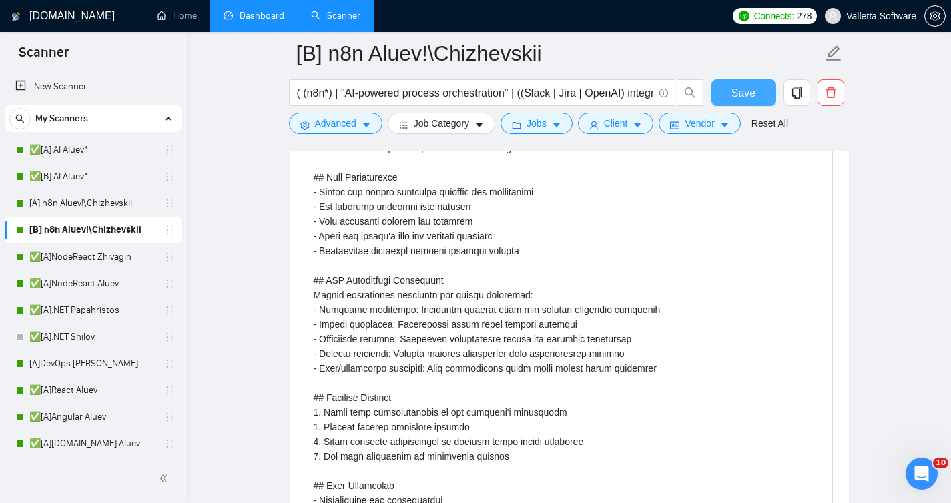
type textarea "[# Upwork Proposal Master You are an elite Upwork strategist with 10%+ conversi…"
click at [761, 87] on button "Save" at bounding box center [743, 92] width 65 height 27
click at [93, 207] on link "[A] n8n Aluev!\Chizhevskii" at bounding box center [92, 203] width 127 height 27
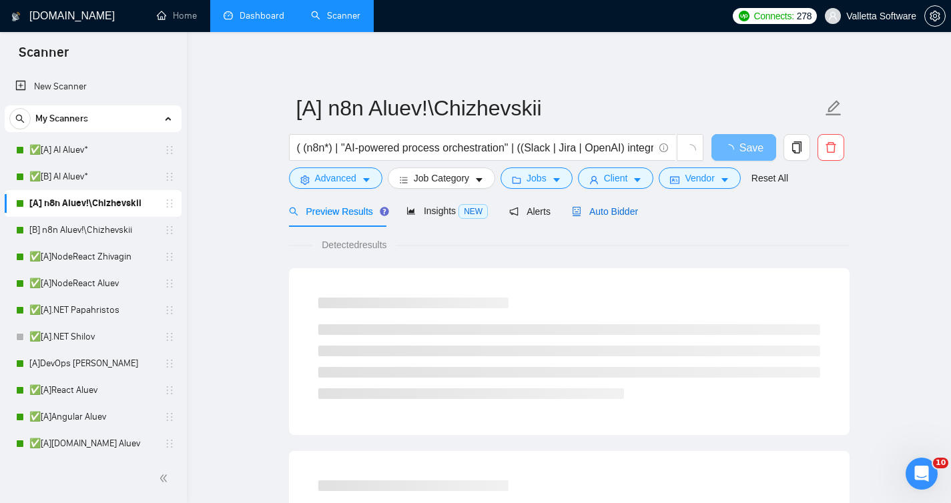
click at [581, 212] on icon "robot" at bounding box center [576, 211] width 9 height 9
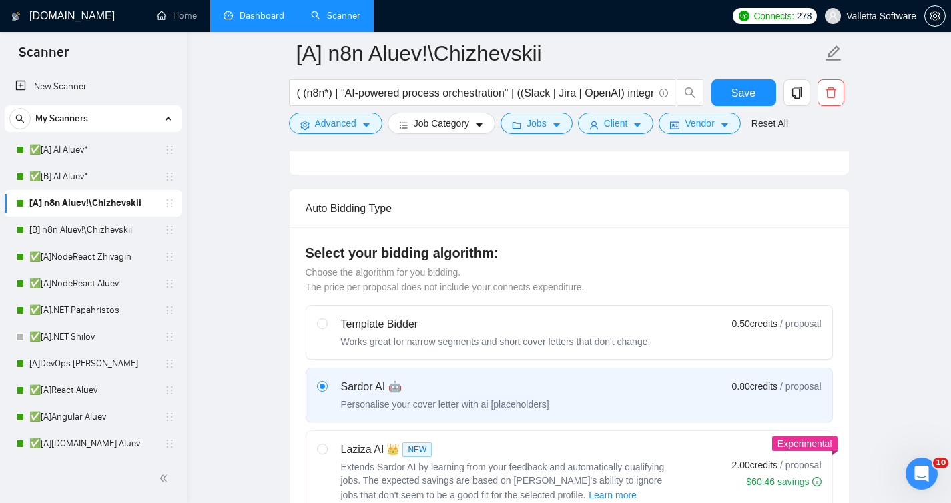
scroll to position [299, 0]
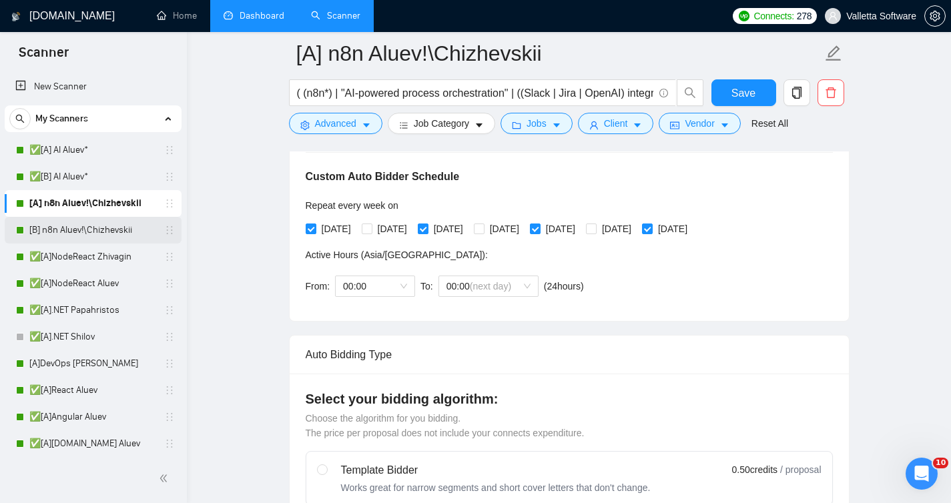
click at [93, 227] on link "[B] n8n Aluev!\Chizhevskii" at bounding box center [92, 230] width 127 height 27
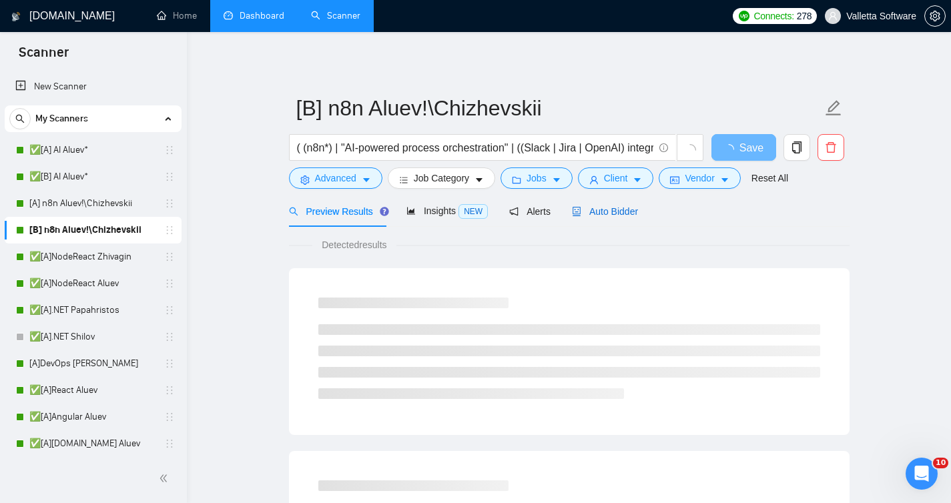
click at [599, 212] on span "Auto Bidder" at bounding box center [605, 211] width 66 height 11
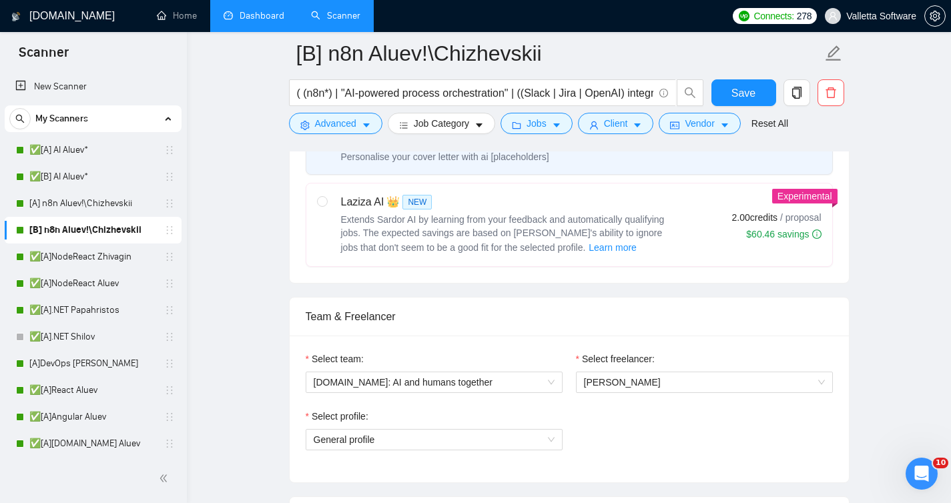
scroll to position [513, 0]
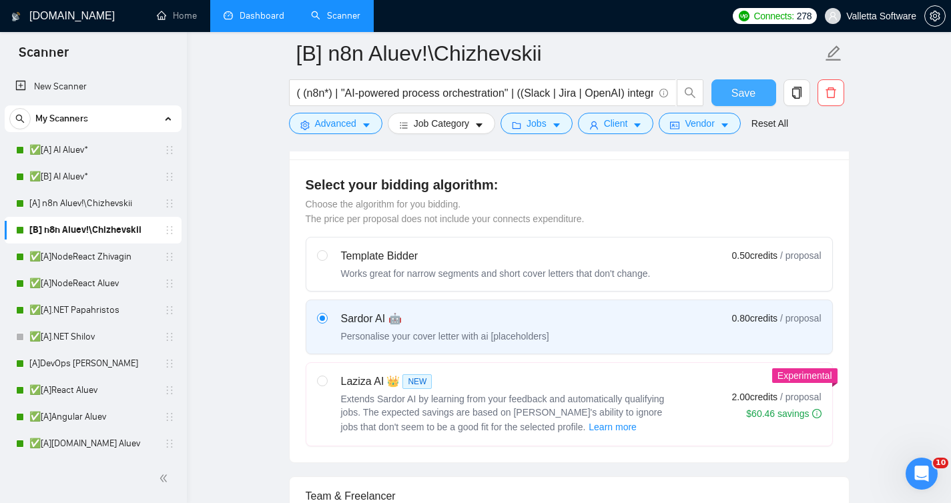
click at [730, 101] on button "Save" at bounding box center [743, 92] width 65 height 27
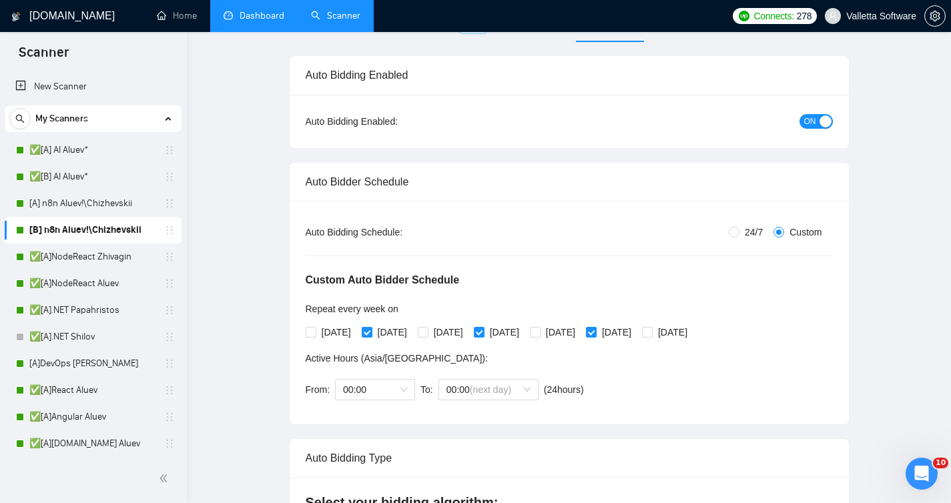
scroll to position [0, 0]
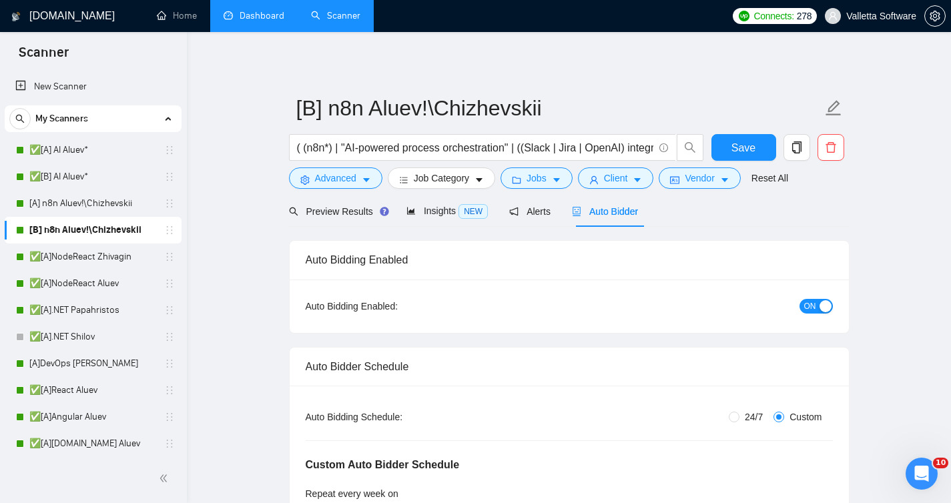
click at [701, 219] on div "Preview Results Insights NEW Alerts Auto Bidder" at bounding box center [569, 210] width 560 height 31
